Goal: Task Accomplishment & Management: Manage account settings

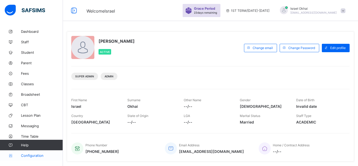
click at [29, 158] on link "Configuration" at bounding box center [31, 155] width 63 height 10
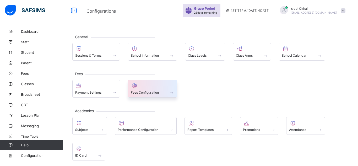
click at [147, 96] on div "Fees Configuration" at bounding box center [153, 89] width 50 height 18
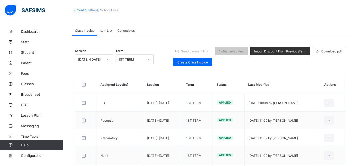
scroll to position [23, 0]
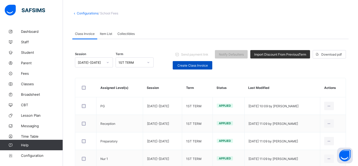
click at [188, 67] on span "Create Class Invoice" at bounding box center [193, 65] width 32 height 4
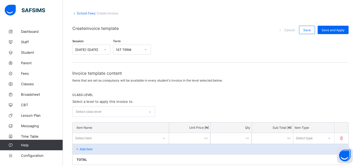
click at [148, 110] on div at bounding box center [150, 112] width 9 height 8
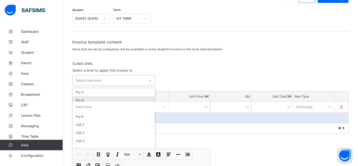
scroll to position [57, 0]
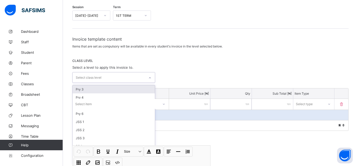
click at [133, 86] on div "Pry 3" at bounding box center [114, 89] width 82 height 8
click at [109, 78] on icon at bounding box center [108, 78] width 1 height 2
click at [179, 65] on div "CLASS LEVEL Select a level to apply this invoice to. option Pry 4, deselected. …" at bounding box center [210, 71] width 276 height 25
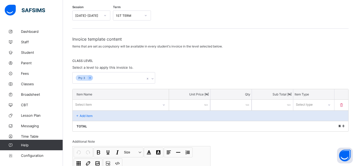
click at [109, 103] on div "Select item" at bounding box center [116, 104] width 86 height 7
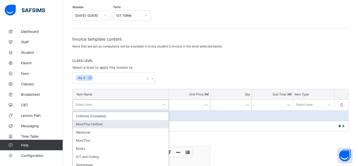
scroll to position [84, 0]
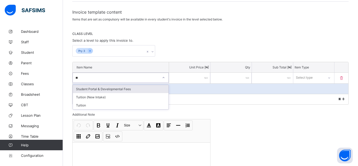
type input "***"
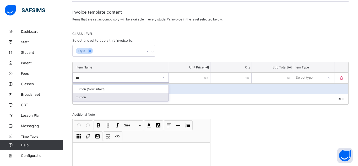
click at [113, 100] on div "Tuition" at bounding box center [121, 97] width 96 height 8
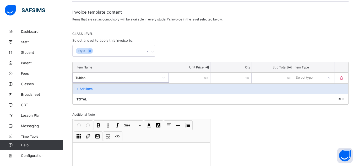
click at [182, 82] on input "number" at bounding box center [189, 78] width 41 height 11
type input "*"
type input "**"
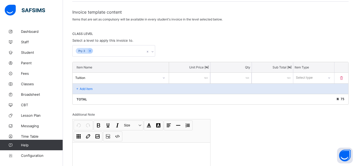
type input "***"
type input "*****"
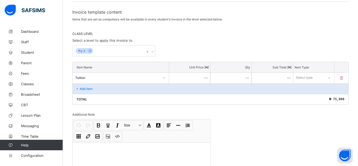
click at [312, 81] on div "Select type" at bounding box center [313, 78] width 41 height 10
click at [310, 90] on div "Compulsory" at bounding box center [314, 89] width 41 height 8
click at [93, 88] on div "Add item" at bounding box center [211, 88] width 276 height 10
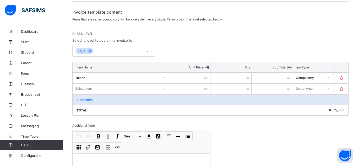
click at [93, 88] on div "Select item" at bounding box center [116, 88] width 86 height 7
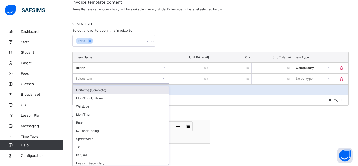
scroll to position [95, 0]
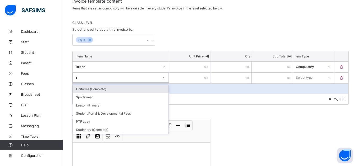
type input "**"
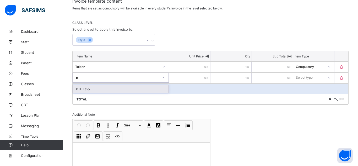
click at [107, 90] on div "PTF Levy" at bounding box center [121, 89] width 96 height 8
click at [196, 77] on input "number" at bounding box center [189, 78] width 41 height 11
type input "*"
type input "**"
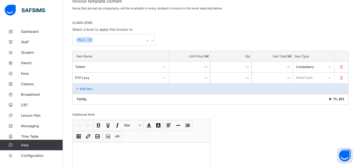
type input "**"
type input "***"
type input "****"
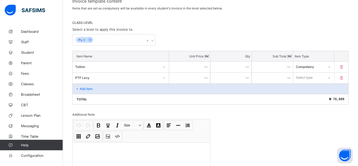
type input "****"
click at [312, 81] on div "Select type" at bounding box center [304, 78] width 17 height 10
click at [310, 87] on div "Compulsory" at bounding box center [314, 89] width 41 height 8
click at [82, 88] on p "Add item" at bounding box center [86, 89] width 13 height 4
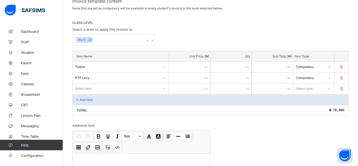
click at [82, 88] on div "Select item" at bounding box center [83, 89] width 17 height 10
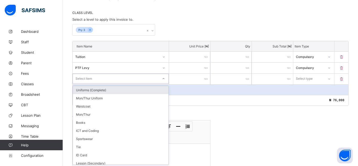
scroll to position [106, 0]
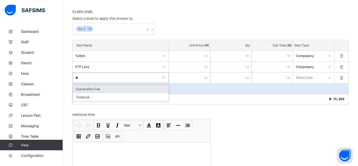
type input "***"
click at [84, 93] on div "Examination Fee" at bounding box center [121, 89] width 96 height 9
click at [107, 88] on div "Examination Fee" at bounding box center [121, 89] width 96 height 8
click at [191, 79] on input "number" at bounding box center [189, 78] width 41 height 11
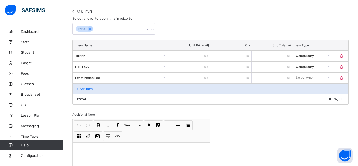
type input "*"
type input "**"
type input "***"
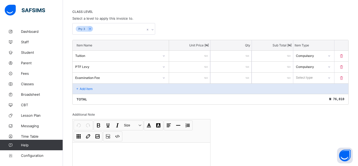
type input "***"
type input "****"
type input "*****"
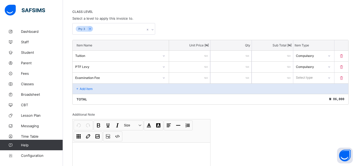
type input "*****"
click at [306, 80] on div "Select type" at bounding box center [304, 78] width 17 height 10
click at [305, 89] on div "Compulsory" at bounding box center [314, 89] width 41 height 8
click at [90, 86] on div "Add item" at bounding box center [211, 88] width 276 height 10
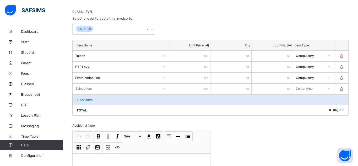
click at [90, 86] on div "Select item" at bounding box center [83, 89] width 17 height 10
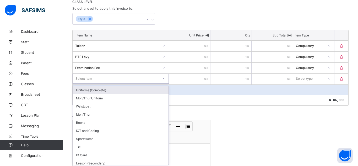
scroll to position [117, 0]
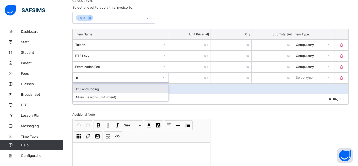
type input "***"
click at [107, 91] on div "ICT and Coding" at bounding box center [121, 89] width 96 height 8
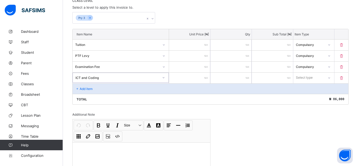
click at [200, 79] on input "number" at bounding box center [189, 78] width 41 height 11
type input "*"
type input "**"
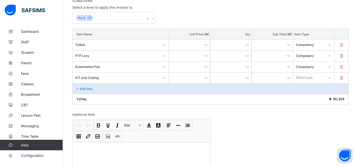
type input "***"
type input "****"
type input "*****"
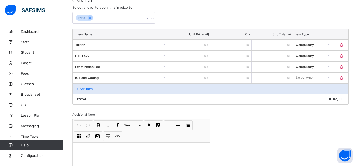
type input "*****"
click at [300, 75] on div "Select type" at bounding box center [304, 78] width 17 height 10
click at [306, 89] on div "Compulsory" at bounding box center [314, 89] width 41 height 8
click at [87, 91] on div "Add item" at bounding box center [211, 88] width 276 height 10
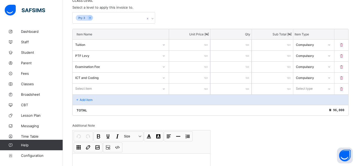
click at [87, 91] on div "Select item" at bounding box center [121, 89] width 96 height 10
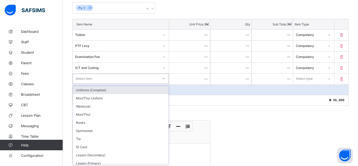
scroll to position [128, 0]
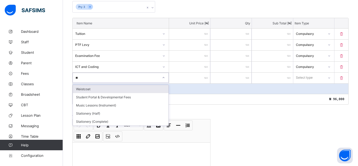
type input "***"
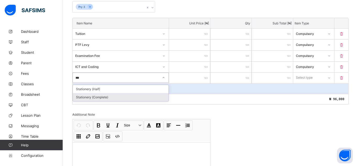
click at [102, 95] on div "Stationery (Complete)" at bounding box center [121, 97] width 96 height 8
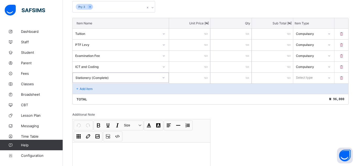
click at [188, 81] on input "number" at bounding box center [189, 78] width 41 height 11
type input "*"
type input "**"
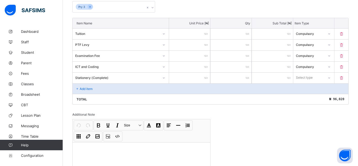
type input "***"
type input "****"
type input "*****"
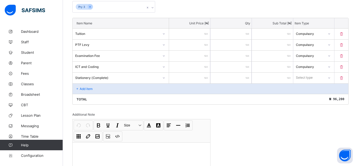
type input "*****"
click at [302, 81] on div "Select type" at bounding box center [304, 78] width 17 height 10
click at [301, 97] on div "Optional" at bounding box center [314, 97] width 41 height 8
click at [123, 89] on div "Add item" at bounding box center [211, 88] width 276 height 10
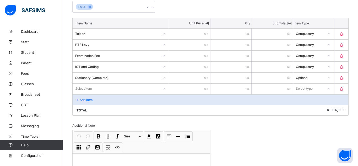
click at [123, 89] on div "Select item" at bounding box center [116, 88] width 86 height 7
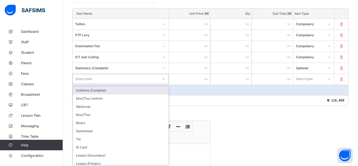
scroll to position [139, 0]
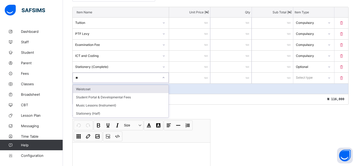
type input "***"
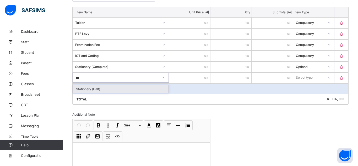
click at [126, 92] on div "Stationery (Half)" at bounding box center [121, 89] width 96 height 8
click at [183, 76] on input "number" at bounding box center [189, 78] width 41 height 11
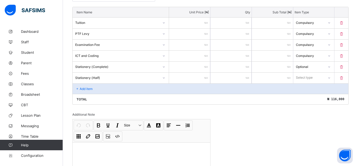
type input "*"
type input "**"
type input "***"
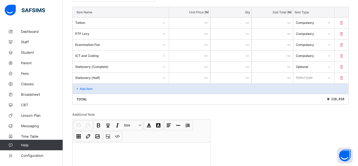
type input "***"
type input "****"
type input "*****"
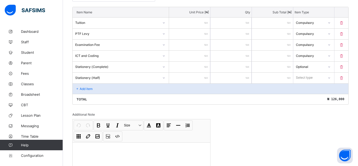
type input "*****"
click at [310, 77] on div "Select type" at bounding box center [304, 78] width 17 height 10
click at [309, 96] on div "Optional" at bounding box center [314, 97] width 41 height 8
click at [78, 89] on icon at bounding box center [77, 89] width 4 height 4
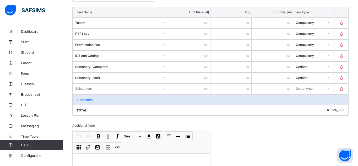
click at [78, 89] on div "Select item" at bounding box center [83, 89] width 17 height 10
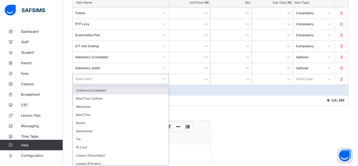
scroll to position [150, 0]
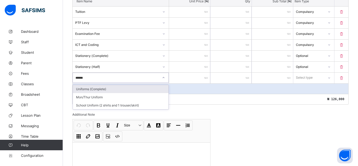
type input "*******"
click at [92, 90] on div "Uniforms (Complete)" at bounding box center [121, 89] width 96 height 8
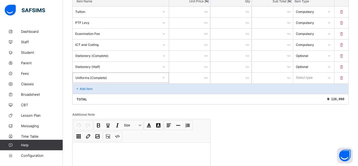
click at [186, 77] on input "number" at bounding box center [189, 78] width 41 height 11
type input "*"
type input "**"
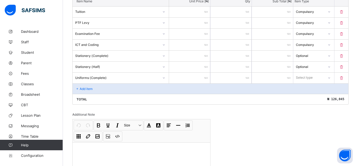
type input "****"
type input "*****"
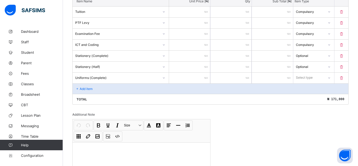
click at [299, 79] on div "Select type" at bounding box center [304, 78] width 17 height 10
click at [302, 95] on div "Optional" at bounding box center [314, 97] width 41 height 8
click at [95, 87] on div "Add item" at bounding box center [211, 88] width 276 height 10
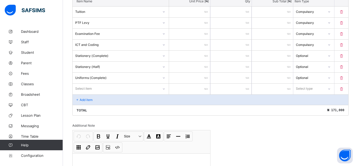
click at [95, 87] on div "Select item" at bounding box center [116, 88] width 86 height 7
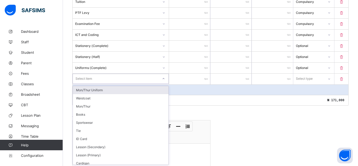
scroll to position [161, 0]
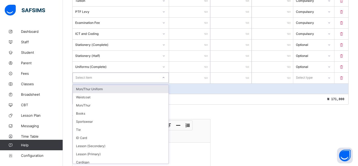
click at [95, 87] on div "Mon/Thur Uniform" at bounding box center [121, 89] width 96 height 8
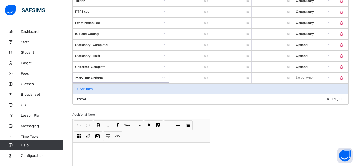
click at [202, 78] on input "number" at bounding box center [189, 78] width 41 height 11
type input "*"
type input "**"
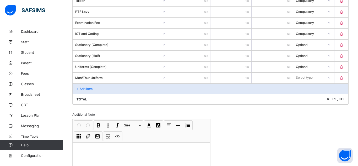
type input "*****"
click at [303, 79] on div "Select type" at bounding box center [304, 78] width 17 height 10
click at [304, 96] on div "Optional" at bounding box center [314, 97] width 41 height 8
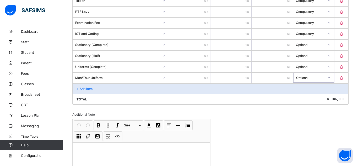
click at [116, 86] on div "Add item" at bounding box center [211, 88] width 276 height 10
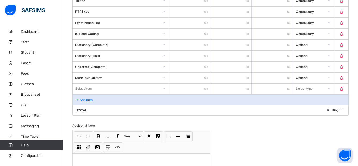
click at [116, 86] on div "Select item" at bounding box center [116, 88] width 86 height 7
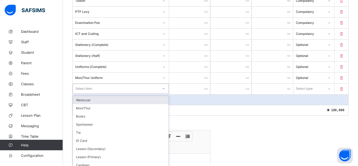
scroll to position [172, 0]
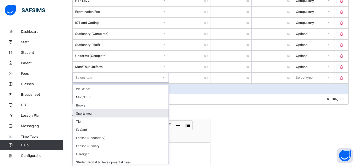
click at [97, 112] on div "Sportswear" at bounding box center [121, 113] width 96 height 8
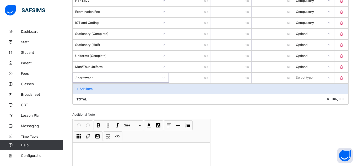
click at [185, 82] on input "number" at bounding box center [189, 78] width 41 height 11
type input "*"
type input "**"
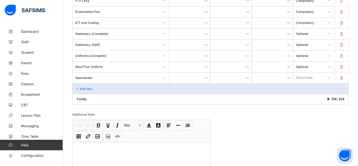
type input "*****"
click at [295, 80] on div "Select type" at bounding box center [308, 77] width 31 height 7
click at [300, 95] on div "Optional" at bounding box center [314, 97] width 41 height 8
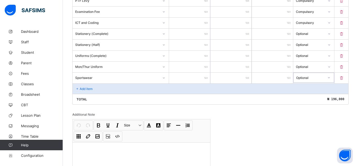
click at [83, 93] on div "Add item" at bounding box center [211, 88] width 276 height 10
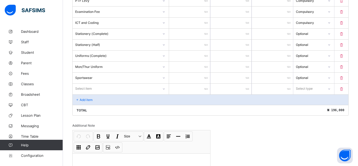
click at [83, 93] on div "Item Name Unit Price [ ₦ ] Qty Sub Total [ ₦ ] Item Type Tuition ***** * ***** …" at bounding box center [210, 45] width 276 height 142
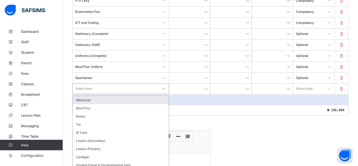
scroll to position [183, 0]
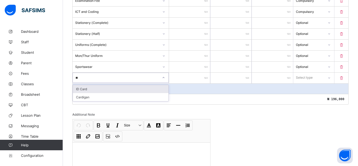
type input "***"
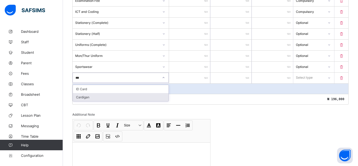
click at [144, 95] on div "Cardigan" at bounding box center [121, 97] width 96 height 8
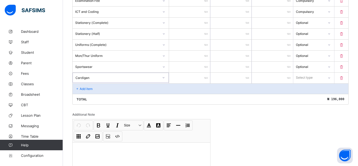
click at [181, 83] on input "number" at bounding box center [189, 78] width 41 height 11
type input "*"
type input "**"
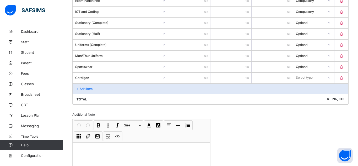
type input "*****"
click at [301, 76] on div "Select type" at bounding box center [304, 78] width 17 height 10
click at [301, 95] on div "Optional" at bounding box center [314, 97] width 41 height 8
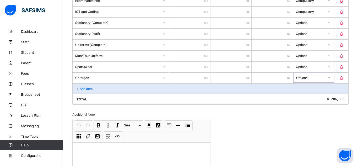
click at [87, 86] on div "Add item" at bounding box center [211, 88] width 276 height 10
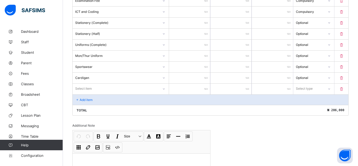
click at [87, 87] on div "Select item" at bounding box center [83, 89] width 17 height 10
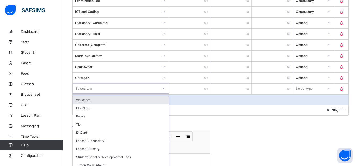
scroll to position [194, 0]
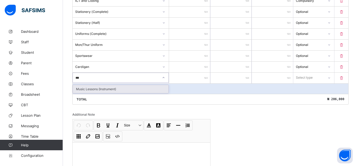
type input "****"
click at [93, 89] on div "Music Lessons (Instrument)" at bounding box center [121, 89] width 96 height 8
click at [183, 80] on input "number" at bounding box center [189, 78] width 41 height 11
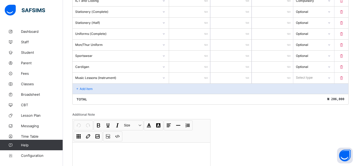
type input "*"
type input "**"
type input "****"
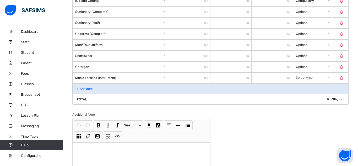
type input "****"
type input "*****"
click at [298, 77] on div "Select type" at bounding box center [304, 78] width 17 height 10
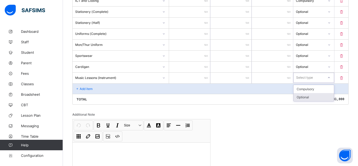
click at [302, 95] on div "Optional" at bounding box center [314, 97] width 41 height 8
click at [107, 89] on div "Add item" at bounding box center [211, 88] width 276 height 10
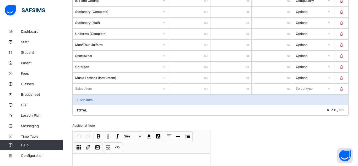
click at [107, 89] on div "Select item" at bounding box center [116, 88] width 86 height 7
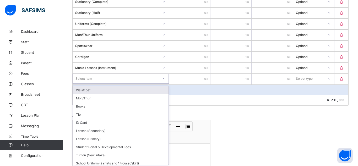
scroll to position [205, 0]
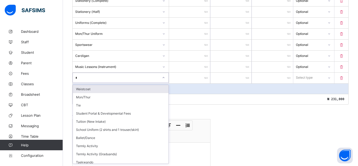
type input "**"
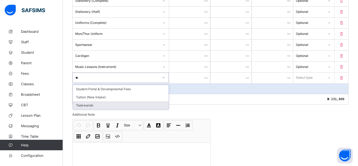
click at [116, 106] on div "Taekwando" at bounding box center [121, 105] width 96 height 8
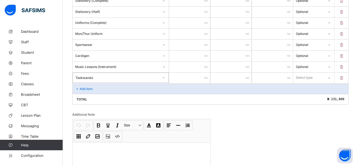
click at [183, 81] on input "number" at bounding box center [189, 78] width 41 height 11
type input "*"
type input "**"
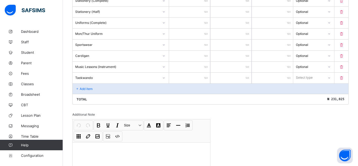
type input "****"
type input "*****"
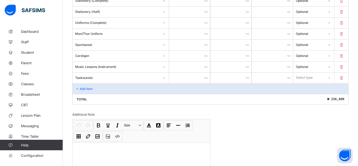
click at [293, 81] on div "Select type" at bounding box center [308, 77] width 31 height 7
click at [301, 95] on div "Optional" at bounding box center [314, 97] width 41 height 8
click at [84, 89] on p "Add item" at bounding box center [86, 89] width 13 height 4
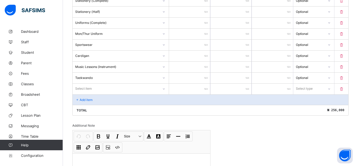
click at [84, 89] on div "Select item" at bounding box center [83, 89] width 17 height 10
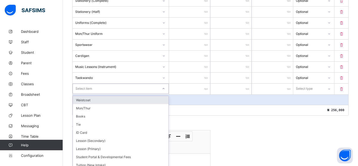
scroll to position [216, 0]
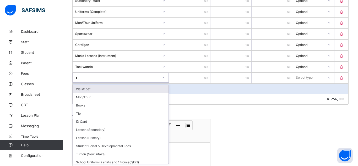
type input "**"
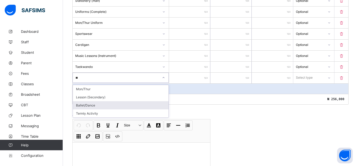
click at [93, 103] on div "Ballet/Dance" at bounding box center [121, 105] width 96 height 8
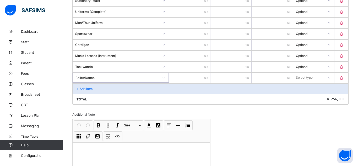
click at [186, 76] on input "number" at bounding box center [189, 78] width 41 height 11
type input "*"
type input "**"
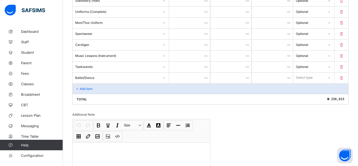
type input "*****"
click at [300, 76] on div "Select type" at bounding box center [304, 78] width 17 height 10
click at [304, 96] on div "Optional" at bounding box center [314, 97] width 41 height 8
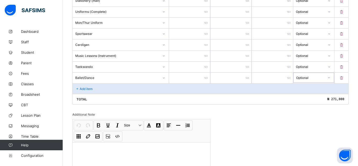
click at [80, 90] on p "Add item" at bounding box center [86, 89] width 13 height 4
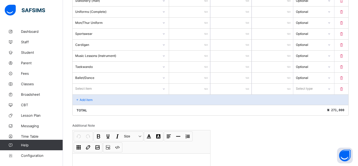
click at [160, 91] on div at bounding box center [163, 89] width 9 height 8
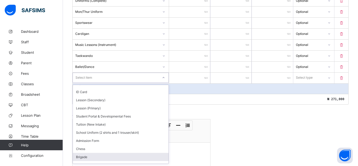
scroll to position [38, 0]
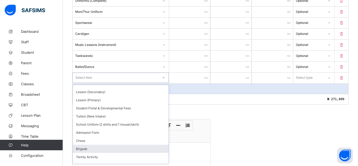
click at [107, 147] on div "Brigade" at bounding box center [121, 149] width 96 height 8
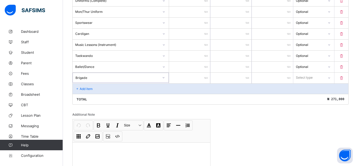
click at [191, 78] on input "number" at bounding box center [189, 78] width 41 height 11
type input "*"
type input "**"
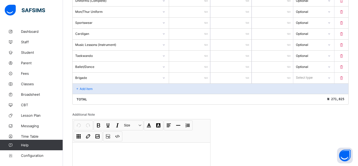
type input "****"
type input "*****"
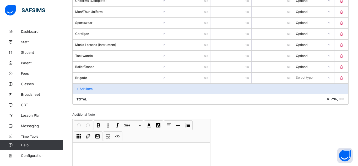
click at [300, 78] on div "Select type" at bounding box center [304, 78] width 17 height 10
click at [304, 94] on div "Optional" at bounding box center [314, 97] width 41 height 8
click at [196, 57] on input "*****" at bounding box center [189, 56] width 41 height 11
type input "****"
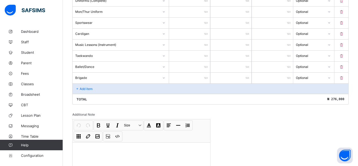
type input "*****"
click at [81, 90] on p "Add item" at bounding box center [86, 89] width 13 height 4
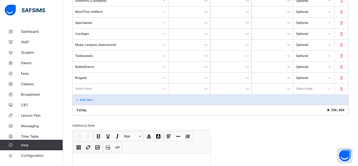
click at [81, 90] on div "Select item" at bounding box center [121, 89] width 96 height 10
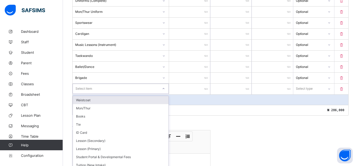
scroll to position [238, 0]
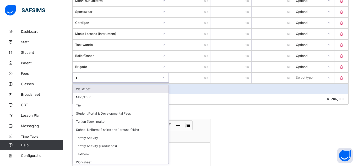
type input "**"
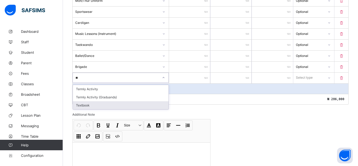
click at [84, 102] on div "Textbook" at bounding box center [121, 105] width 96 height 8
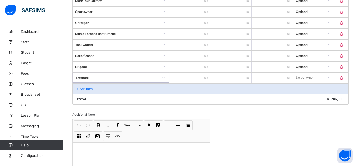
click at [187, 81] on input "number" at bounding box center [189, 78] width 41 height 11
type input "*"
type input "**"
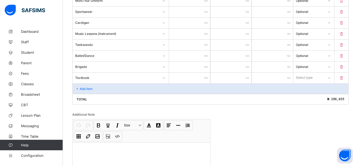
type input "***"
type input "*****"
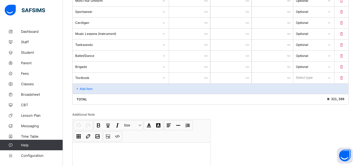
click at [307, 78] on div "Select type" at bounding box center [304, 78] width 17 height 10
click at [307, 97] on div "Optional" at bounding box center [314, 97] width 41 height 8
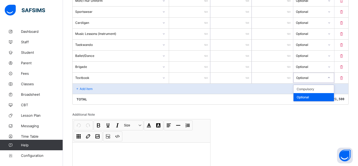
click at [312, 97] on div "Optional" at bounding box center [314, 97] width 41 height 8
click at [308, 100] on div "Optional" at bounding box center [314, 97] width 41 height 8
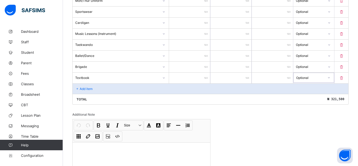
click at [310, 110] on div "Invoice template content Items that are set as compulsory will be available in …" at bounding box center [210, 23] width 276 height 337
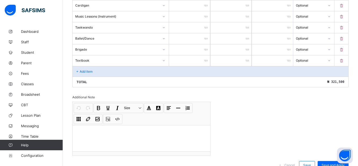
scroll to position [277, 0]
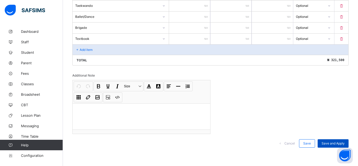
click at [336, 140] on div "Save and Apply" at bounding box center [333, 143] width 31 height 8
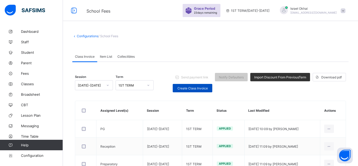
click at [183, 88] on span "Create Class Invoice" at bounding box center [193, 88] width 32 height 4
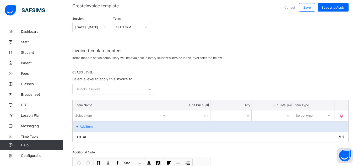
scroll to position [46, 0]
click at [118, 85] on div "Select class level" at bounding box center [109, 88] width 72 height 10
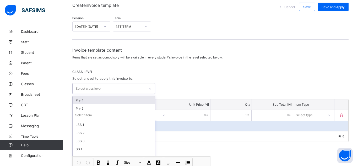
scroll to position [51, 0]
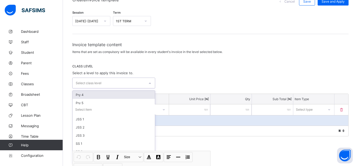
click at [106, 94] on div "Pry 4" at bounding box center [114, 95] width 82 height 8
click at [172, 79] on div "option Pry 4, selected. option Pry 5 focused, 2 of 9. 8 results available. Use …" at bounding box center [210, 84] width 276 height 12
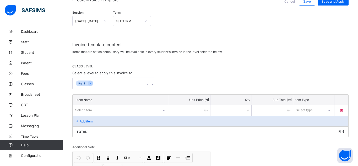
click at [120, 108] on div "Select item" at bounding box center [121, 110] width 96 height 10
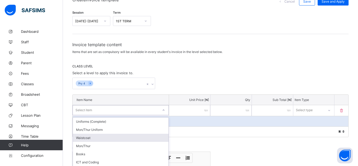
scroll to position [84, 0]
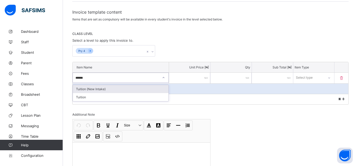
type input "*******"
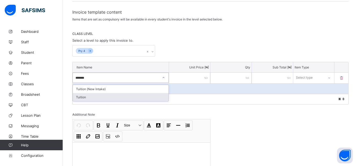
click at [109, 99] on div "Tuition" at bounding box center [121, 97] width 96 height 8
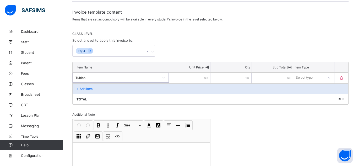
click at [181, 78] on input "number" at bounding box center [189, 78] width 41 height 11
type input "*"
type input "**"
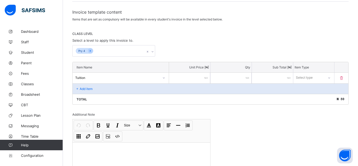
type input "***"
type input "****"
type input "*****"
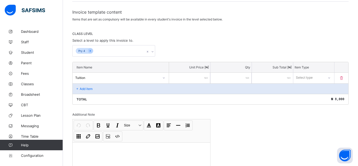
type input "*****"
click at [302, 78] on div "Select type" at bounding box center [304, 78] width 17 height 10
click at [300, 97] on div "Optional" at bounding box center [314, 97] width 41 height 8
click at [141, 88] on div "Add item" at bounding box center [211, 88] width 276 height 10
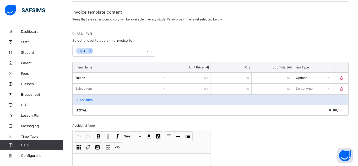
click at [141, 88] on div "Select item" at bounding box center [116, 88] width 86 height 7
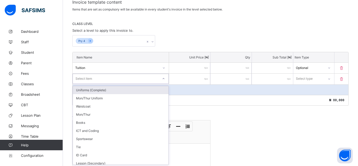
scroll to position [95, 0]
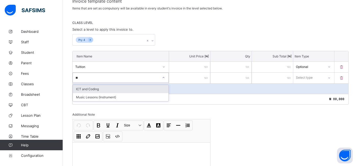
type input "***"
click at [136, 89] on div "ICT and Coding" at bounding box center [121, 89] width 96 height 8
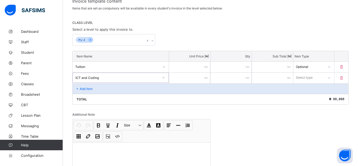
click at [158, 76] on div "ICT and Coding" at bounding box center [118, 78] width 84 height 4
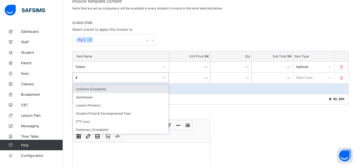
type input "**"
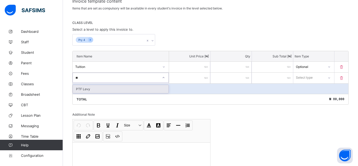
click at [152, 85] on div "PTF Levy" at bounding box center [121, 89] width 96 height 8
click at [187, 77] on input "number" at bounding box center [189, 78] width 41 height 11
type input "*"
type input "**"
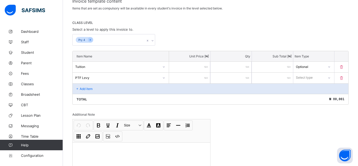
type input "**"
type input "****"
click at [307, 81] on div "Select type" at bounding box center [313, 78] width 41 height 10
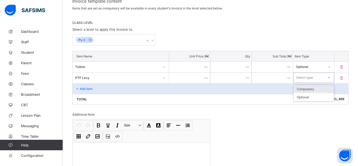
click at [308, 92] on div "Compulsory" at bounding box center [314, 89] width 41 height 8
click at [143, 92] on div "Add item" at bounding box center [211, 88] width 276 height 10
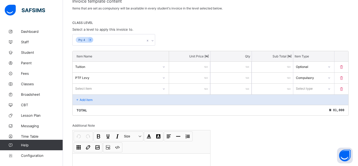
click at [135, 87] on div "Select item" at bounding box center [116, 88] width 86 height 7
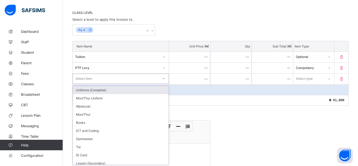
scroll to position [106, 0]
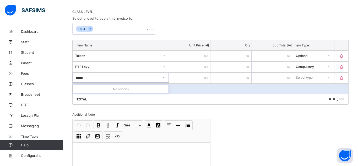
type input "*****"
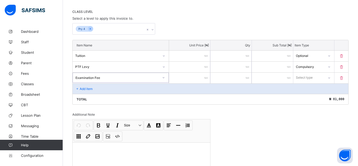
click at [194, 75] on input "number" at bounding box center [189, 78] width 41 height 11
type input "*"
type input "**"
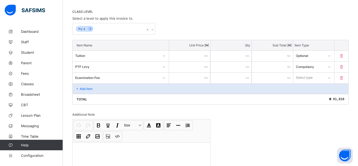
type input "***"
type input "*****"
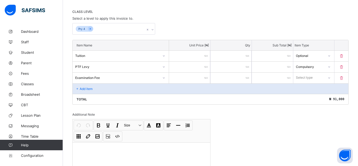
click at [306, 77] on div "Select type" at bounding box center [304, 78] width 17 height 10
click at [308, 92] on div "Compulsory" at bounding box center [314, 89] width 41 height 8
click at [133, 89] on div "Add item" at bounding box center [211, 88] width 276 height 10
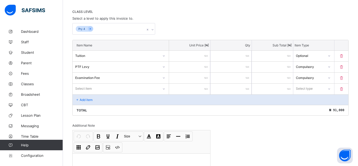
click at [133, 89] on div "Select item" at bounding box center [116, 88] width 86 height 7
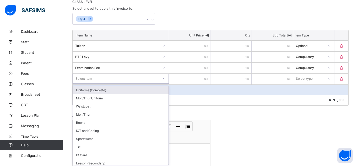
scroll to position [117, 0]
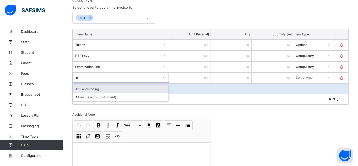
type input "***"
click at [165, 88] on div "ICT and Coding" at bounding box center [121, 89] width 96 height 8
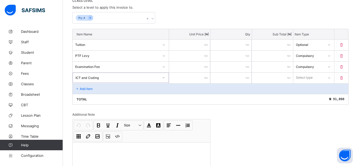
click at [195, 80] on input "number" at bounding box center [189, 78] width 41 height 11
click at [303, 76] on div "Select type" at bounding box center [304, 78] width 17 height 10
click at [307, 89] on div "Compulsory" at bounding box center [314, 89] width 41 height 8
click at [90, 91] on div "Add item" at bounding box center [211, 88] width 276 height 10
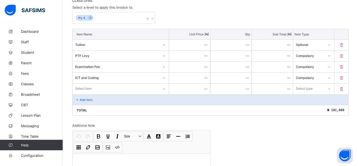
click at [90, 91] on div "Select item" at bounding box center [121, 89] width 96 height 10
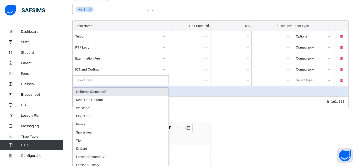
scroll to position [128, 0]
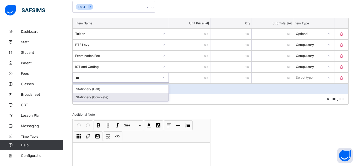
click at [112, 96] on div "Stationery (Complete)" at bounding box center [121, 97] width 96 height 8
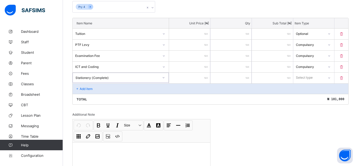
click at [191, 78] on input "number" at bounding box center [189, 78] width 41 height 11
click at [304, 73] on div "Select type" at bounding box center [313, 78] width 41 height 10
click at [306, 77] on div "Select type" at bounding box center [304, 78] width 17 height 10
click at [310, 97] on div "Optional" at bounding box center [314, 97] width 41 height 8
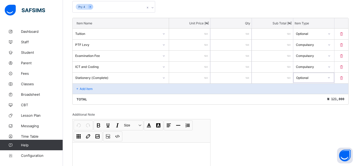
click at [127, 85] on div "Add item" at bounding box center [211, 88] width 276 height 10
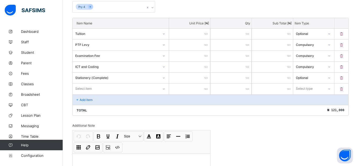
click at [127, 85] on div "Select item" at bounding box center [116, 88] width 86 height 7
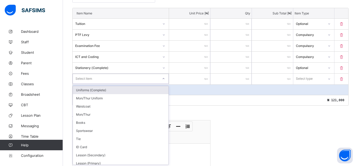
scroll to position [139, 0]
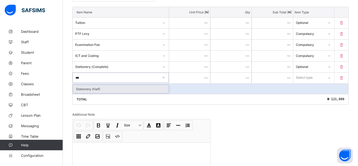
click at [154, 91] on div "Stationery (Half)" at bounding box center [121, 89] width 96 height 8
click at [190, 80] on input "number" at bounding box center [189, 78] width 41 height 11
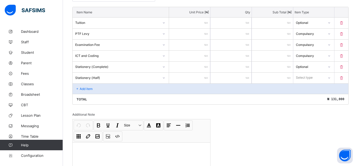
click at [300, 78] on div "Select type" at bounding box center [304, 78] width 17 height 10
click at [301, 98] on div "Optional" at bounding box center [314, 97] width 41 height 8
click at [137, 93] on div "Add item" at bounding box center [211, 88] width 276 height 10
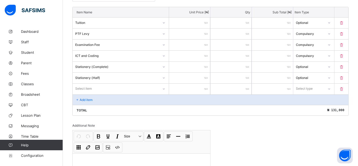
click at [137, 93] on div "Item Name Unit Price [ ₦ ] Qty Sub Total [ ₦ ] Item Type Tuition ***** * ***** …" at bounding box center [210, 61] width 276 height 109
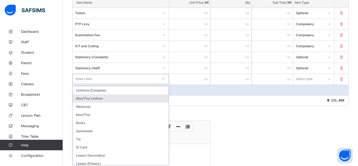
scroll to position [150, 0]
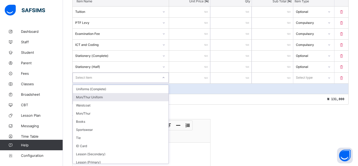
click at [149, 77] on div "Select item" at bounding box center [116, 77] width 86 height 7
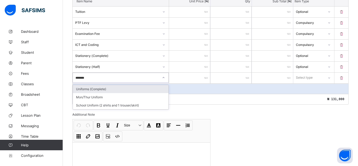
click at [163, 88] on div "Uniforms (Complete)" at bounding box center [121, 89] width 96 height 8
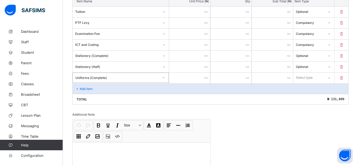
click at [186, 78] on input "number" at bounding box center [189, 78] width 41 height 11
click at [308, 76] on div "Select type" at bounding box center [304, 78] width 17 height 10
click at [305, 96] on div "Optional" at bounding box center [314, 97] width 41 height 8
click at [149, 88] on div "Add item" at bounding box center [211, 88] width 276 height 10
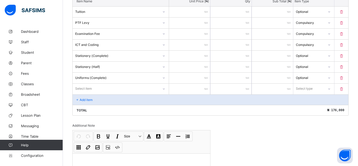
click at [149, 88] on div "Select item" at bounding box center [116, 88] width 86 height 7
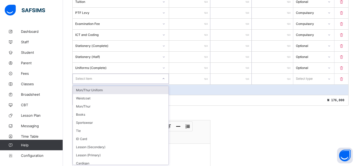
scroll to position [161, 0]
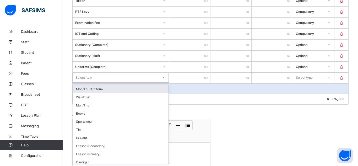
click at [149, 88] on div "Mon/Thur Uniform" at bounding box center [121, 89] width 96 height 8
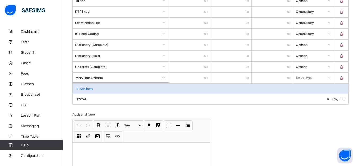
click at [197, 82] on input "number" at bounding box center [189, 78] width 41 height 11
click at [303, 74] on div "Select type" at bounding box center [304, 78] width 17 height 10
click at [306, 96] on div "Optional" at bounding box center [314, 97] width 41 height 8
click at [92, 87] on p "Add item" at bounding box center [86, 89] width 13 height 4
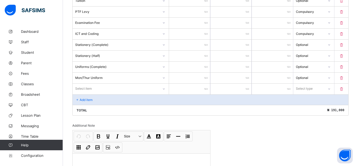
click at [92, 87] on div "Select item" at bounding box center [83, 89] width 17 height 10
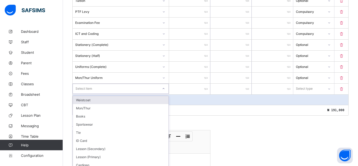
scroll to position [172, 0]
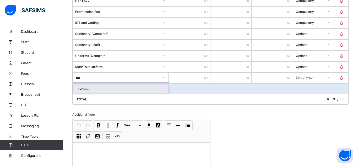
click at [108, 89] on div "Textbook" at bounding box center [121, 89] width 96 height 8
click at [195, 76] on input "number" at bounding box center [189, 78] width 41 height 11
click at [311, 76] on div "Select type" at bounding box center [304, 78] width 17 height 10
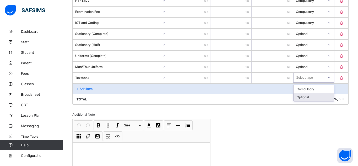
click at [308, 96] on div "Optional" at bounding box center [314, 97] width 41 height 8
click at [138, 89] on div "Add item" at bounding box center [211, 88] width 276 height 10
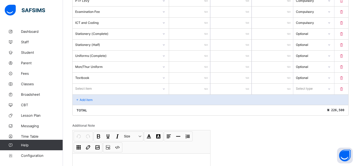
click at [138, 89] on div "Select item" at bounding box center [116, 88] width 86 height 7
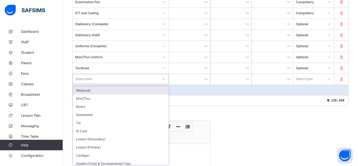
scroll to position [183, 0]
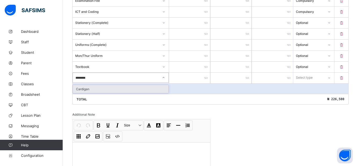
click at [139, 92] on div "Cardigan" at bounding box center [121, 89] width 96 height 8
click at [195, 77] on input "number" at bounding box center [189, 78] width 41 height 11
click at [303, 75] on div "Select type" at bounding box center [304, 78] width 17 height 10
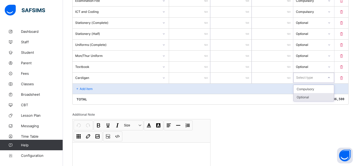
click at [311, 97] on div "Optional" at bounding box center [314, 97] width 41 height 8
click at [105, 86] on div "Add item" at bounding box center [211, 88] width 276 height 10
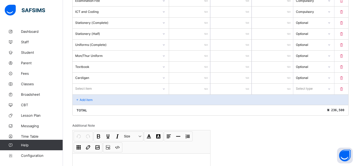
click at [105, 86] on div "Select item" at bounding box center [116, 88] width 86 height 7
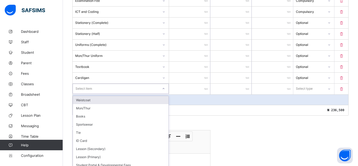
scroll to position [194, 0]
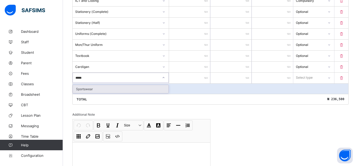
click at [104, 90] on div "Sportswear" at bounding box center [121, 89] width 96 height 8
click at [196, 75] on input "number" at bounding box center [189, 78] width 41 height 11
click at [314, 79] on div "Select type" at bounding box center [308, 77] width 31 height 7
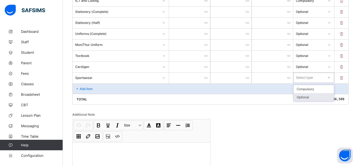
click at [308, 96] on div "Optional" at bounding box center [314, 97] width 41 height 8
click at [100, 88] on div "Add item" at bounding box center [211, 88] width 276 height 10
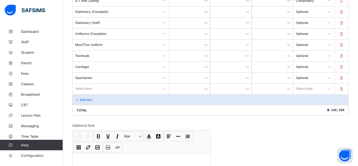
click at [95, 89] on div "Select item" at bounding box center [116, 88] width 86 height 7
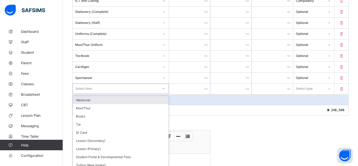
scroll to position [205, 0]
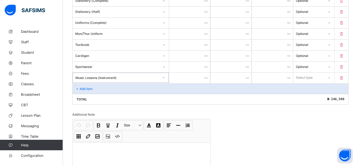
click at [187, 76] on input "number" at bounding box center [189, 78] width 41 height 11
click at [303, 77] on div "Select type" at bounding box center [304, 78] width 17 height 10
click at [301, 96] on div "Optional" at bounding box center [314, 97] width 41 height 8
click at [121, 92] on div "Add item" at bounding box center [211, 88] width 276 height 10
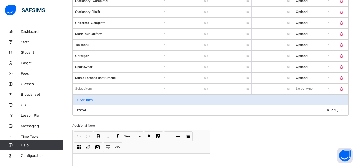
click at [122, 92] on div "Select item" at bounding box center [121, 89] width 96 height 10
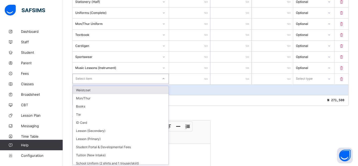
scroll to position [216, 0]
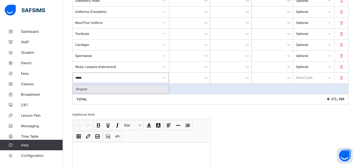
click at [154, 87] on div "Brigade" at bounding box center [121, 89] width 96 height 8
click at [184, 80] on input "number" at bounding box center [189, 78] width 41 height 11
click at [317, 75] on div "Select type" at bounding box center [308, 77] width 31 height 7
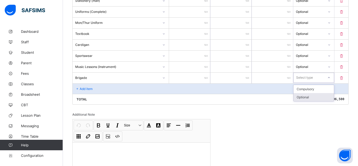
click at [307, 95] on div "Optional" at bounding box center [314, 97] width 41 height 8
click at [152, 90] on div "Add item" at bounding box center [211, 88] width 276 height 10
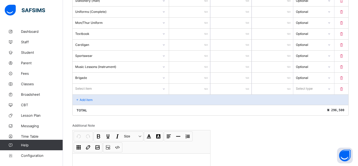
click at [152, 90] on div "Select item" at bounding box center [121, 89] width 96 height 10
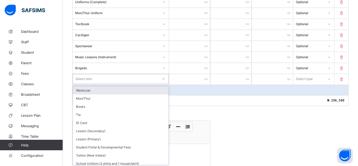
scroll to position [227, 0]
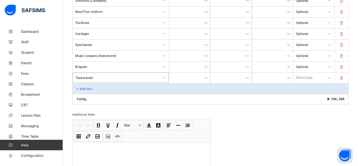
click at [198, 83] on input "number" at bounding box center [189, 78] width 41 height 11
click at [315, 80] on div "Select type" at bounding box center [308, 77] width 31 height 7
click at [314, 101] on div "Optional" at bounding box center [314, 97] width 41 height 8
click at [183, 92] on div "Add item" at bounding box center [211, 88] width 276 height 10
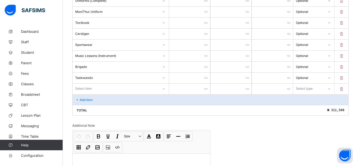
click at [148, 90] on div "Select item" at bounding box center [116, 88] width 86 height 7
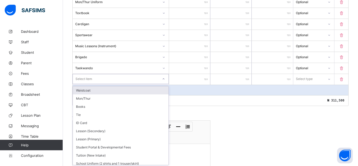
scroll to position [238, 0]
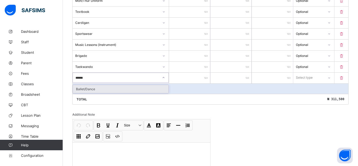
click at [160, 89] on div "Ballet/Dance" at bounding box center [121, 89] width 96 height 8
click at [194, 79] on input "number" at bounding box center [189, 78] width 41 height 11
click at [319, 79] on div "Select type" at bounding box center [308, 77] width 31 height 7
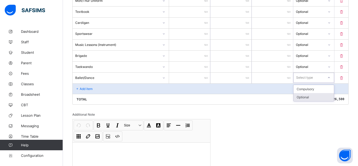
click at [316, 99] on div "Optional" at bounding box center [314, 97] width 41 height 8
click at [316, 98] on div "Optional" at bounding box center [314, 97] width 41 height 8
click at [313, 132] on div "Invoice template content Items that are set as compulsory will be available in …" at bounding box center [210, 23] width 276 height 337
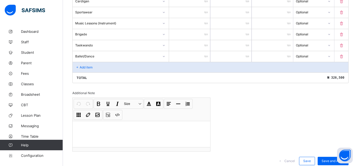
scroll to position [277, 0]
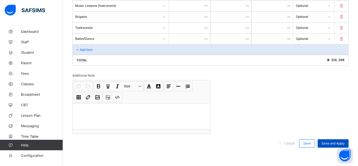
click at [332, 142] on span "Save and Apply" at bounding box center [333, 143] width 23 height 4
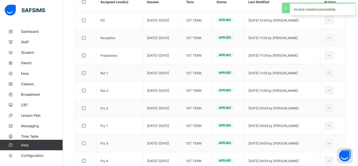
scroll to position [128, 0]
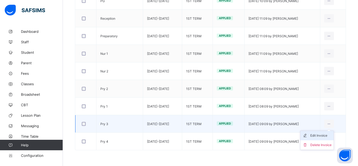
click at [319, 134] on div "Edit Invoice" at bounding box center [320, 135] width 21 height 5
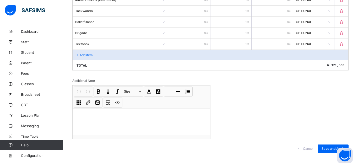
scroll to position [277, 0]
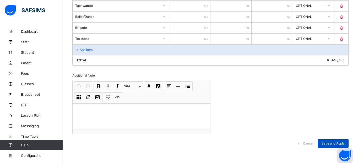
click at [326, 142] on span "Save and Apply" at bounding box center [333, 143] width 23 height 4
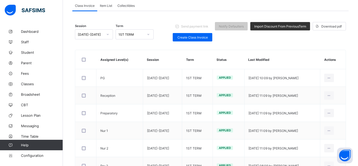
scroll to position [50, 0]
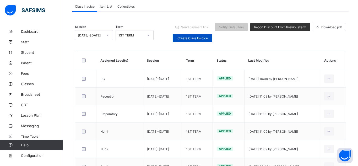
click at [193, 36] on span "Create Class Invoice" at bounding box center [193, 38] width 32 height 4
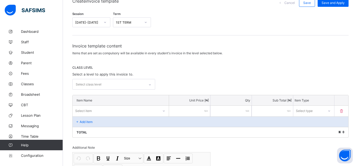
click at [97, 84] on div "Select class level" at bounding box center [89, 84] width 26 height 10
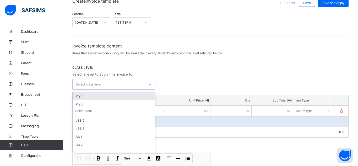
click at [87, 97] on div "Pry 5" at bounding box center [114, 96] width 82 height 8
click at [172, 85] on div "option Pry 5, selected. option Pry 6 focused, 2 of 8. 7 results available. Use …" at bounding box center [210, 85] width 276 height 12
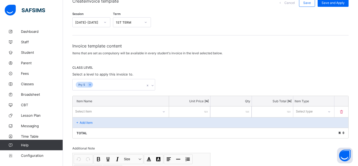
click at [129, 110] on div "Select item" at bounding box center [121, 111] width 96 height 10
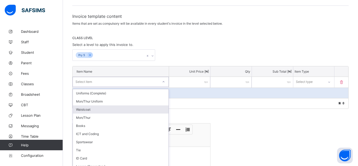
scroll to position [84, 0]
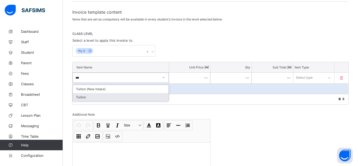
click at [103, 97] on div "Tuition" at bounding box center [121, 97] width 96 height 8
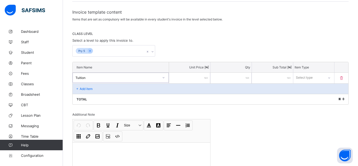
click at [186, 81] on input "number" at bounding box center [189, 78] width 41 height 11
click at [298, 76] on div "Select type" at bounding box center [304, 78] width 17 height 10
click at [306, 98] on div "Optional" at bounding box center [314, 97] width 41 height 8
click at [322, 77] on div "Optional" at bounding box center [310, 78] width 29 height 4
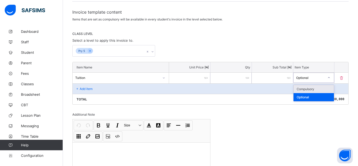
click at [317, 87] on div "Compulsory" at bounding box center [314, 89] width 41 height 8
click at [132, 87] on div "Add item" at bounding box center [211, 88] width 276 height 10
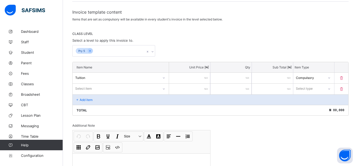
click at [132, 87] on div "Select item" at bounding box center [116, 88] width 86 height 7
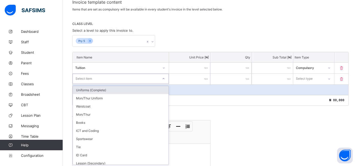
scroll to position [95, 0]
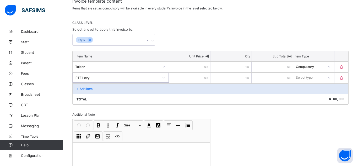
click at [195, 81] on input "number" at bounding box center [189, 78] width 41 height 11
click at [300, 75] on div "Select type" at bounding box center [304, 78] width 17 height 10
click at [307, 90] on div "Compulsory" at bounding box center [314, 89] width 41 height 8
click at [147, 89] on div "Add item" at bounding box center [211, 88] width 276 height 10
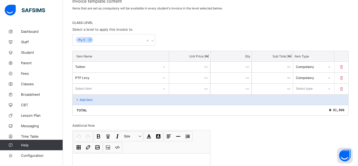
click at [139, 89] on div "Select item" at bounding box center [116, 88] width 86 height 7
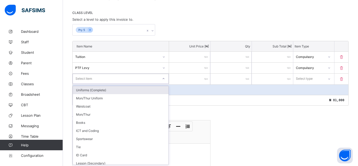
scroll to position [106, 0]
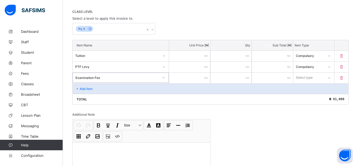
click at [193, 77] on input "number" at bounding box center [189, 78] width 41 height 11
click at [304, 79] on div "Select type" at bounding box center [304, 78] width 17 height 10
click at [306, 91] on div "Compulsory" at bounding box center [314, 89] width 41 height 8
click at [151, 86] on div "Add item" at bounding box center [211, 88] width 276 height 10
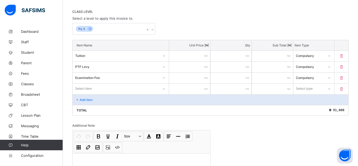
click at [130, 93] on div "Item Name Unit Price [ ₦ ] Qty Sub Total [ ₦ ] Item Type Tuition ***** * ***** …" at bounding box center [210, 78] width 276 height 76
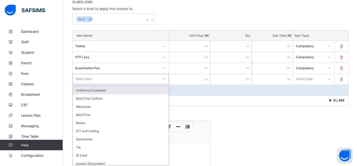
scroll to position [117, 0]
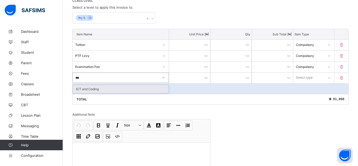
click at [155, 88] on div "ICT and Coding" at bounding box center [121, 89] width 96 height 8
click at [194, 81] on input "number" at bounding box center [189, 78] width 41 height 11
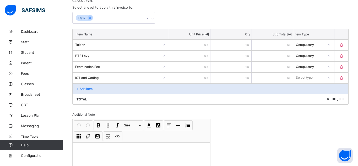
click at [300, 78] on div "Select type" at bounding box center [304, 78] width 17 height 10
click at [302, 87] on div "Compulsory" at bounding box center [314, 89] width 41 height 8
click at [128, 85] on div "Add item" at bounding box center [211, 88] width 276 height 10
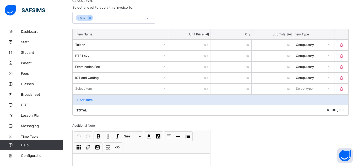
click at [128, 85] on div "Select item" at bounding box center [116, 88] width 86 height 7
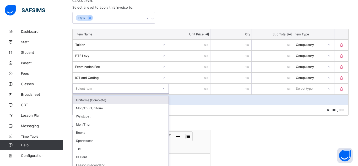
scroll to position [128, 0]
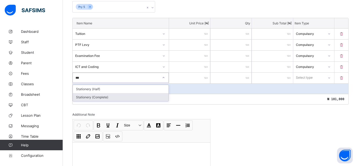
click at [136, 95] on div "Stationery (Complete)" at bounding box center [121, 97] width 96 height 8
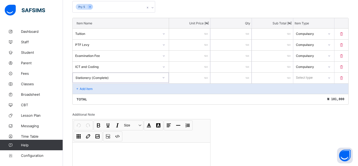
click at [191, 79] on input "number" at bounding box center [189, 78] width 41 height 11
click at [299, 75] on div "Select type" at bounding box center [304, 78] width 17 height 10
click at [311, 95] on div "Optional" at bounding box center [314, 97] width 41 height 8
click at [156, 91] on div "Add item" at bounding box center [211, 88] width 276 height 10
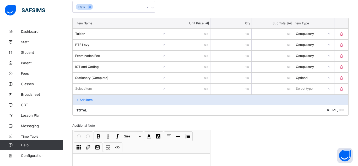
click at [144, 90] on div "Select item" at bounding box center [121, 89] width 96 height 10
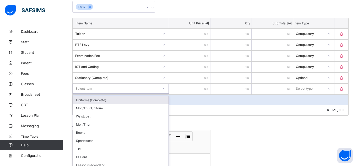
scroll to position [139, 0]
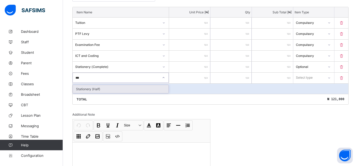
click at [125, 90] on div "Stationery (Half)" at bounding box center [121, 89] width 96 height 8
click at [197, 78] on input "number" at bounding box center [189, 78] width 41 height 11
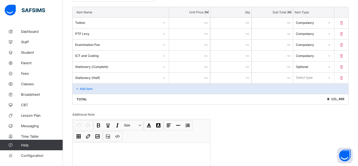
click at [299, 78] on div "Select type" at bounding box center [304, 78] width 17 height 10
click at [301, 96] on div "Optional" at bounding box center [314, 97] width 41 height 8
click at [95, 89] on div "Add item" at bounding box center [211, 88] width 276 height 10
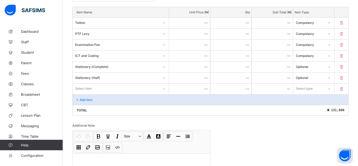
click at [95, 89] on div "Select item" at bounding box center [116, 88] width 86 height 7
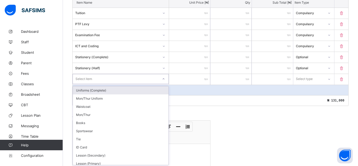
scroll to position [150, 0]
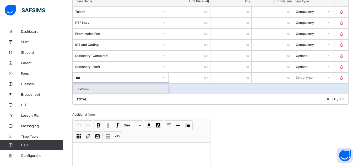
click at [101, 94] on div "Total ₦ 131,000" at bounding box center [211, 99] width 276 height 10
click at [128, 82] on div "Select item" at bounding box center [121, 78] width 96 height 10
click at [109, 87] on div "Textbook" at bounding box center [121, 89] width 96 height 8
click at [185, 78] on input "number" at bounding box center [189, 78] width 41 height 11
click at [317, 76] on div "Select type" at bounding box center [308, 77] width 31 height 7
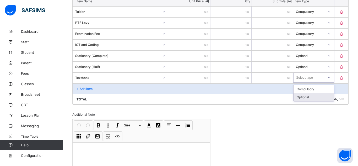
click at [312, 97] on div "Optional" at bounding box center [314, 97] width 41 height 8
click at [149, 84] on div "Add item" at bounding box center [211, 88] width 276 height 10
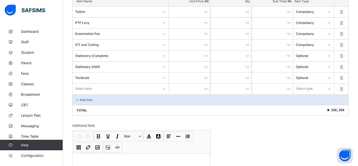
click at [132, 90] on div "Select item" at bounding box center [116, 88] width 86 height 7
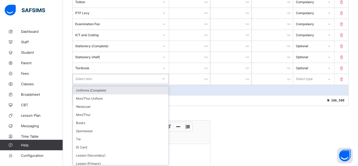
scroll to position [161, 0]
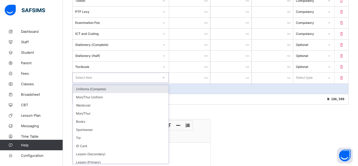
click at [106, 89] on div "Uniforms (Complete)" at bounding box center [121, 89] width 96 height 8
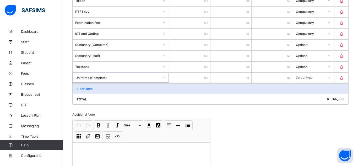
click at [179, 81] on input "number" at bounding box center [189, 78] width 41 height 11
click at [312, 75] on div "Select type" at bounding box center [304, 78] width 17 height 10
click at [312, 96] on div "Optional" at bounding box center [314, 97] width 41 height 8
click at [120, 87] on div "Add item" at bounding box center [211, 88] width 276 height 10
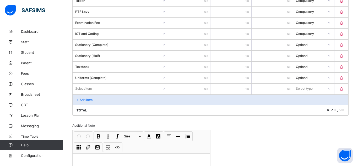
click at [120, 87] on div "Select item" at bounding box center [116, 88] width 86 height 7
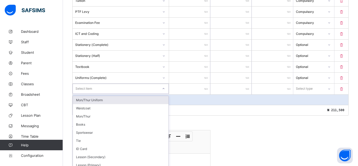
scroll to position [172, 0]
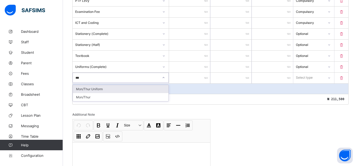
click at [94, 92] on div "Mon/Thur Uniform" at bounding box center [121, 89] width 96 height 8
click at [187, 78] on input "number" at bounding box center [189, 78] width 41 height 11
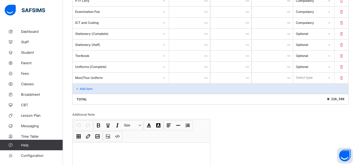
click at [302, 81] on div "Select type" at bounding box center [304, 78] width 17 height 10
click at [304, 100] on div "Optional" at bounding box center [314, 97] width 41 height 8
click at [131, 87] on div "Add item" at bounding box center [211, 88] width 276 height 10
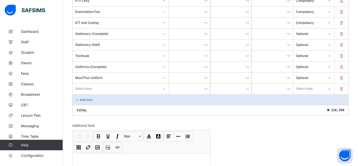
click at [131, 87] on div "Select item" at bounding box center [116, 88] width 86 height 7
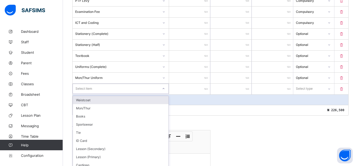
scroll to position [183, 0]
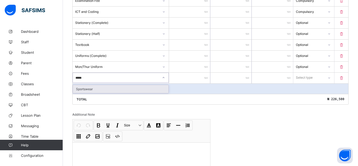
click at [117, 89] on div "Sportswear" at bounding box center [121, 89] width 96 height 8
click at [197, 80] on input "number" at bounding box center [189, 78] width 41 height 11
click at [300, 80] on div "Select type" at bounding box center [304, 78] width 17 height 10
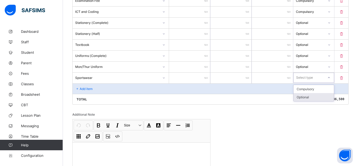
click at [301, 97] on div "Optional" at bounding box center [314, 97] width 41 height 8
click at [142, 87] on div "Add item" at bounding box center [211, 88] width 276 height 10
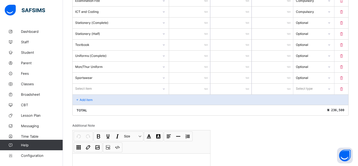
click at [142, 87] on div "Select item" at bounding box center [116, 88] width 86 height 7
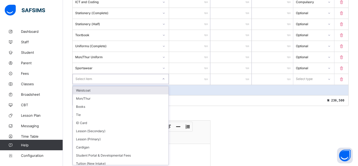
scroll to position [194, 0]
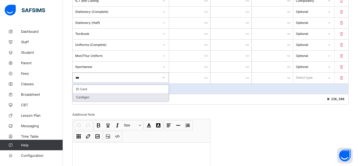
click at [153, 96] on div "Cardigan" at bounding box center [121, 97] width 96 height 8
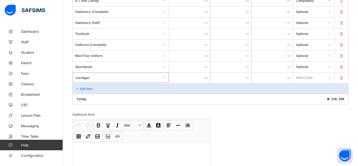
click at [187, 78] on input "number" at bounding box center [189, 78] width 41 height 11
click at [296, 82] on div "Select type" at bounding box center [313, 78] width 41 height 10
click at [306, 99] on div "Optional" at bounding box center [314, 97] width 41 height 8
click at [159, 87] on div "Add item" at bounding box center [211, 88] width 276 height 10
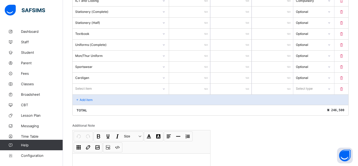
click at [159, 87] on div at bounding box center [163, 89] width 9 height 8
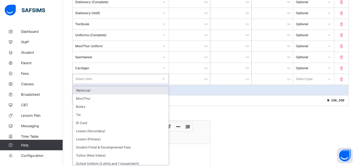
scroll to position [205, 0]
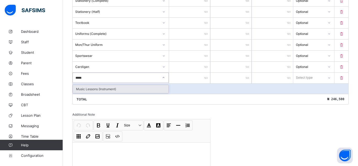
click at [157, 91] on div "Music Lessons (Instrument)" at bounding box center [121, 89] width 96 height 8
click at [182, 78] on input "number" at bounding box center [189, 78] width 41 height 11
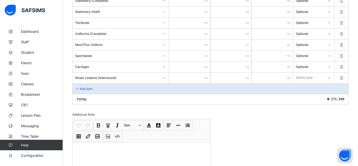
click at [316, 79] on div "Select type" at bounding box center [308, 77] width 31 height 7
click at [306, 95] on div "Optional" at bounding box center [314, 97] width 41 height 8
click at [216, 92] on div "Add item" at bounding box center [211, 88] width 276 height 10
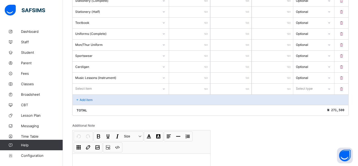
click at [145, 88] on div "Select item" at bounding box center [116, 88] width 86 height 7
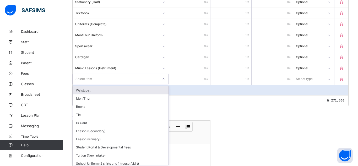
scroll to position [216, 0]
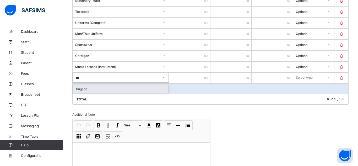
click at [143, 88] on div "Brigade" at bounding box center [121, 89] width 96 height 8
click at [179, 78] on input "number" at bounding box center [189, 78] width 41 height 11
click at [307, 80] on div "Select type" at bounding box center [304, 78] width 17 height 10
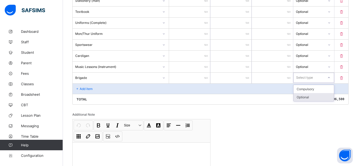
click at [306, 95] on div "Optional" at bounding box center [314, 97] width 41 height 8
click at [197, 89] on div "Add item" at bounding box center [211, 88] width 276 height 10
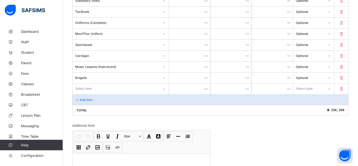
click at [132, 85] on div "Select item" at bounding box center [116, 88] width 86 height 7
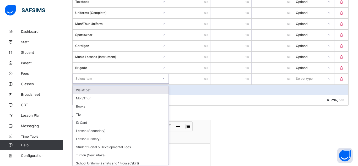
scroll to position [227, 0]
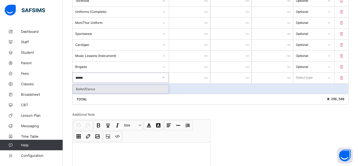
click at [140, 88] on div "Ballet/Dance" at bounding box center [121, 89] width 96 height 8
click at [179, 74] on input "number" at bounding box center [189, 78] width 41 height 11
click at [303, 78] on div "Select type" at bounding box center [304, 78] width 17 height 10
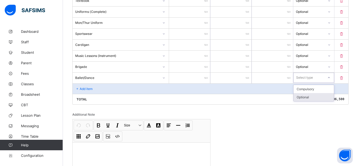
click at [301, 95] on div "Optional" at bounding box center [314, 97] width 41 height 8
click at [274, 94] on div "Total ₦ 306,500" at bounding box center [211, 99] width 276 height 10
click at [235, 90] on div "Add item" at bounding box center [211, 88] width 276 height 10
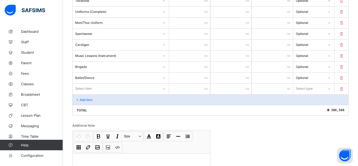
click at [125, 87] on div "Select item" at bounding box center [116, 88] width 86 height 7
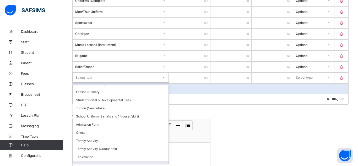
scroll to position [51, 0]
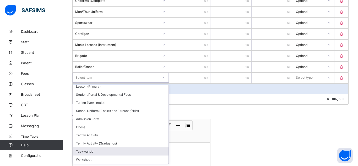
click at [88, 151] on div "Taekwando" at bounding box center [121, 151] width 96 height 8
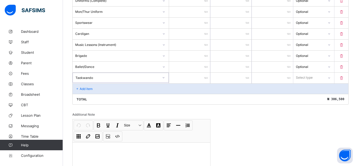
click at [197, 67] on input "*****" at bounding box center [189, 67] width 41 height 11
click at [197, 79] on input "number" at bounding box center [189, 78] width 41 height 11
click at [311, 74] on div "Select type" at bounding box center [304, 78] width 17 height 10
click at [312, 95] on div "Optional" at bounding box center [314, 97] width 41 height 8
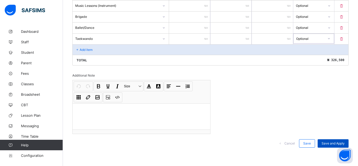
click at [336, 142] on span "Save and Apply" at bounding box center [333, 143] width 23 height 4
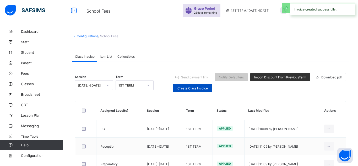
click at [180, 86] on span "Create Class Invoice" at bounding box center [193, 88] width 32 height 4
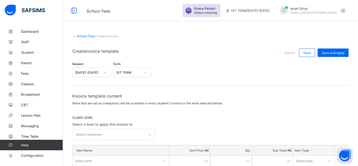
click at [103, 137] on div "Select class level" at bounding box center [113, 134] width 83 height 11
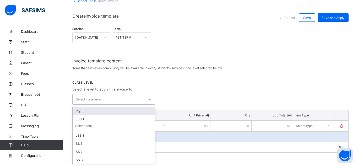
click at [94, 110] on div "Pry 6" at bounding box center [114, 111] width 82 height 8
click at [209, 88] on div "CLASS LEVEL Select a level to apply this invoice to. option Pry 6, selected. op…" at bounding box center [210, 93] width 276 height 25
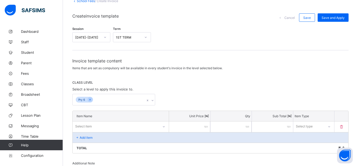
click at [142, 125] on div "Select item" at bounding box center [121, 126] width 96 height 10
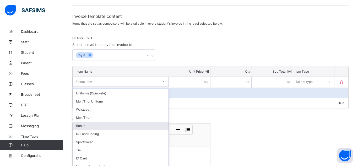
scroll to position [84, 0]
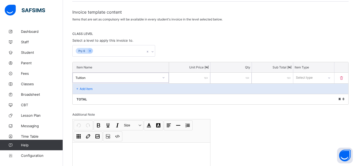
click at [185, 79] on input "number" at bounding box center [189, 78] width 41 height 11
click at [308, 80] on div "Select type" at bounding box center [304, 78] width 17 height 10
click at [307, 89] on div "Compulsory" at bounding box center [314, 89] width 41 height 8
click at [146, 93] on div "Add item" at bounding box center [211, 88] width 276 height 10
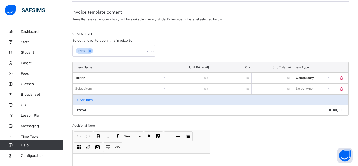
click at [136, 90] on div "Select item" at bounding box center [116, 88] width 86 height 7
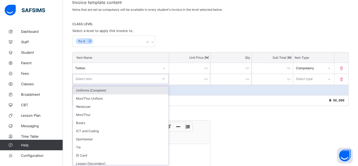
scroll to position [95, 0]
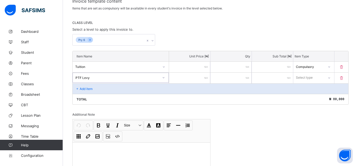
click at [196, 77] on input "number" at bounding box center [189, 78] width 41 height 11
click at [318, 76] on div "Select type" at bounding box center [308, 77] width 31 height 7
click at [308, 96] on div "Optional" at bounding box center [314, 97] width 41 height 8
click at [315, 80] on div "Optional" at bounding box center [309, 77] width 31 height 7
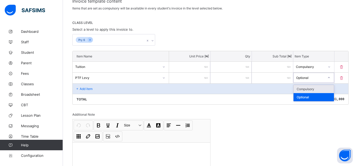
click at [315, 87] on div "Compulsory" at bounding box center [314, 89] width 41 height 8
click at [152, 94] on div "Total ₦ 81,000" at bounding box center [211, 99] width 276 height 10
click at [131, 89] on div "Add item" at bounding box center [211, 88] width 276 height 10
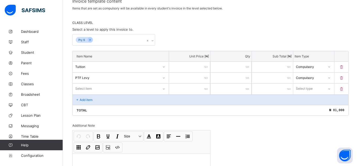
click at [131, 89] on div "Select item" at bounding box center [116, 88] width 86 height 7
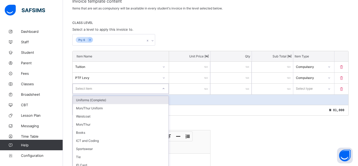
scroll to position [106, 0]
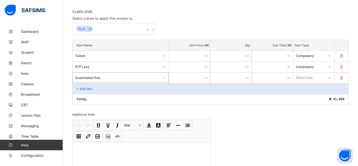
click at [183, 77] on input "number" at bounding box center [189, 78] width 41 height 11
click at [299, 77] on div "Select type" at bounding box center [304, 78] width 17 height 10
click at [300, 89] on div "Compulsory" at bounding box center [314, 89] width 41 height 8
click at [169, 92] on div "Add item" at bounding box center [211, 88] width 276 height 10
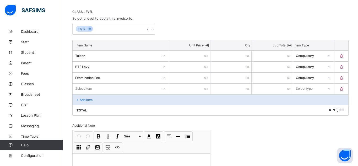
click at [135, 88] on div "Select item" at bounding box center [116, 88] width 86 height 7
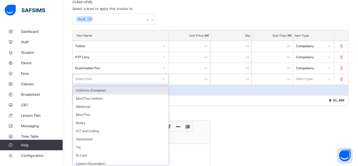
scroll to position [117, 0]
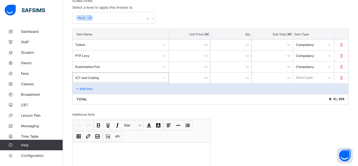
click at [182, 81] on input "number" at bounding box center [189, 78] width 41 height 11
click at [304, 75] on div "Select type" at bounding box center [304, 78] width 17 height 10
click at [301, 88] on div "Compulsory" at bounding box center [314, 89] width 41 height 8
click at [143, 86] on div "Add item" at bounding box center [211, 88] width 276 height 10
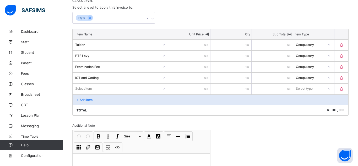
click at [138, 87] on div "Select item" at bounding box center [116, 88] width 86 height 7
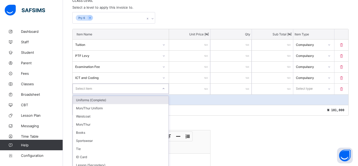
scroll to position [128, 0]
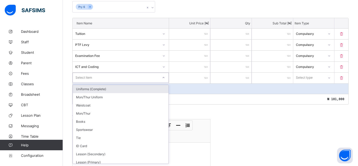
click at [128, 84] on div "Add item" at bounding box center [211, 88] width 276 height 10
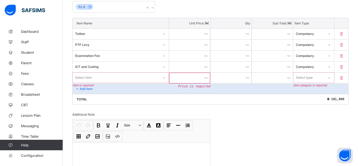
click at [119, 79] on div "Select item" at bounding box center [116, 77] width 86 height 7
click at [188, 78] on input "number" at bounding box center [189, 78] width 41 height 11
click at [304, 80] on div "Select type" at bounding box center [304, 78] width 17 height 10
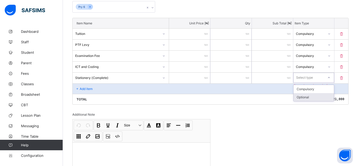
click at [313, 95] on div "Optional" at bounding box center [314, 97] width 41 height 8
click at [140, 85] on div "Add item" at bounding box center [211, 88] width 276 height 10
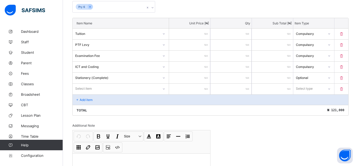
click at [140, 85] on div "Select item" at bounding box center [116, 88] width 86 height 7
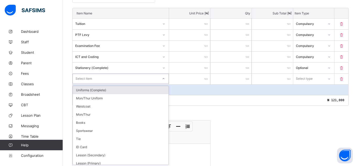
scroll to position [139, 0]
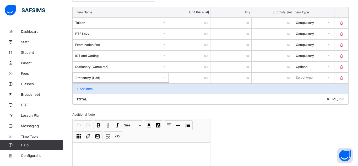
click at [194, 77] on input "number" at bounding box center [189, 78] width 41 height 11
click at [312, 74] on div "Select type" at bounding box center [304, 78] width 17 height 10
click at [317, 95] on div "Optional" at bounding box center [314, 97] width 41 height 8
click at [240, 91] on div "Add item" at bounding box center [211, 88] width 276 height 10
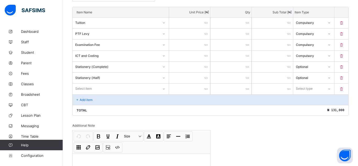
click at [143, 89] on div "Select item" at bounding box center [116, 88] width 86 height 7
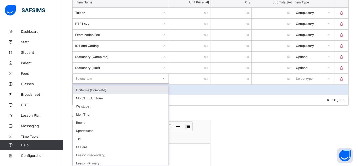
scroll to position [150, 0]
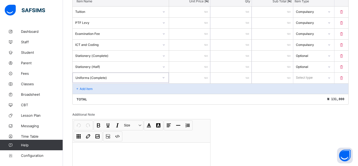
click at [183, 79] on input "number" at bounding box center [189, 78] width 41 height 11
click at [301, 77] on div "Select type" at bounding box center [304, 78] width 17 height 10
click at [305, 94] on div "Optional" at bounding box center [314, 97] width 41 height 8
click at [144, 88] on div "Add item" at bounding box center [211, 88] width 276 height 10
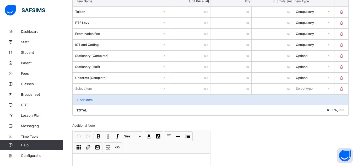
click at [144, 88] on div "Select item" at bounding box center [116, 88] width 86 height 7
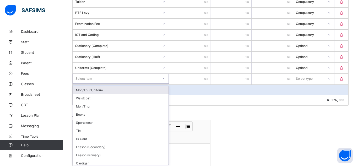
scroll to position [161, 0]
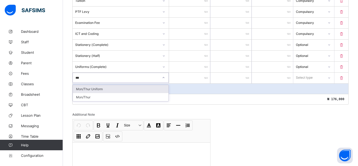
click at [142, 91] on div "Mon/Thur Uniform" at bounding box center [121, 89] width 96 height 8
click at [191, 70] on input "*****" at bounding box center [189, 67] width 41 height 11
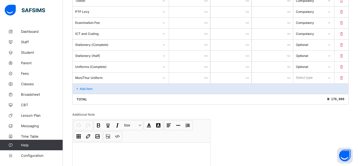
click at [193, 76] on input "number" at bounding box center [189, 78] width 41 height 11
click at [306, 75] on div "Select type" at bounding box center [304, 78] width 17 height 10
click at [307, 96] on div "Optional" at bounding box center [314, 97] width 41 height 8
click at [166, 86] on div "Add item" at bounding box center [211, 88] width 276 height 10
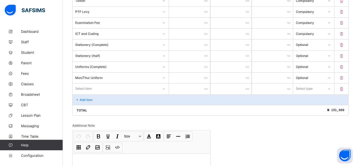
click at [141, 88] on div "Select item" at bounding box center [116, 88] width 86 height 7
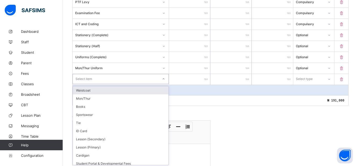
scroll to position [172, 0]
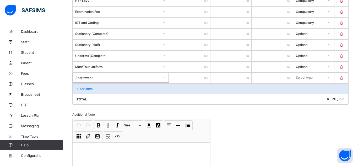
click at [183, 79] on input "number" at bounding box center [189, 78] width 41 height 11
click at [303, 76] on div "Select type" at bounding box center [304, 78] width 17 height 10
click at [301, 96] on div "Optional" at bounding box center [314, 97] width 41 height 8
click at [141, 91] on div "Add item" at bounding box center [211, 88] width 276 height 10
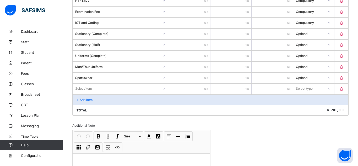
click at [135, 89] on div "Select item" at bounding box center [116, 88] width 86 height 7
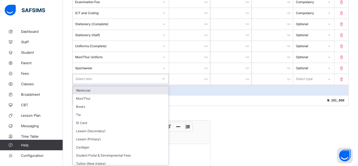
scroll to position [183, 0]
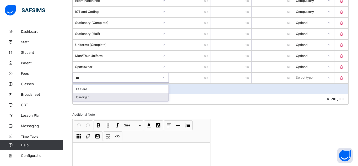
click at [136, 96] on div "Cardigan" at bounding box center [121, 97] width 96 height 8
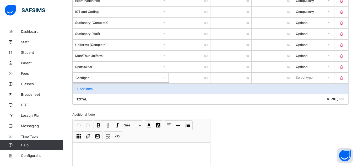
click at [199, 76] on input "number" at bounding box center [189, 78] width 41 height 11
click at [313, 78] on div "Select type" at bounding box center [308, 77] width 31 height 7
click at [310, 97] on div "Optional" at bounding box center [314, 97] width 41 height 8
click at [201, 90] on div "Add item" at bounding box center [211, 88] width 276 height 10
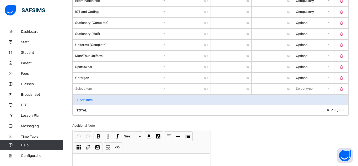
click at [147, 87] on div "Select item" at bounding box center [116, 88] width 86 height 7
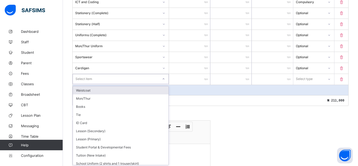
scroll to position [194, 0]
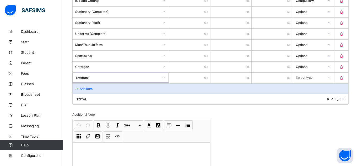
click at [194, 79] on input "number" at bounding box center [189, 78] width 41 height 11
click at [301, 79] on div "Select type" at bounding box center [304, 78] width 17 height 10
click at [301, 94] on div "Optional" at bounding box center [314, 97] width 41 height 8
click at [159, 92] on div "Add item" at bounding box center [211, 88] width 276 height 10
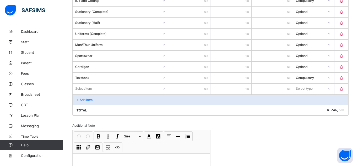
click at [151, 89] on div "Select item" at bounding box center [116, 88] width 86 height 7
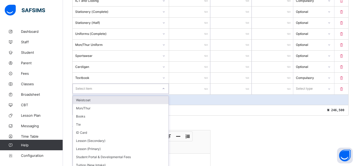
scroll to position [205, 0]
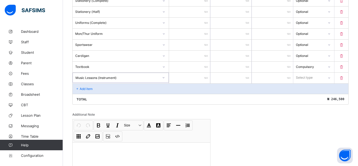
click at [201, 79] on input "number" at bounding box center [189, 78] width 41 height 11
click at [305, 76] on div "Select type" at bounding box center [304, 78] width 17 height 10
click at [307, 94] on div "Optional" at bounding box center [314, 97] width 41 height 8
click at [126, 92] on div "Add item" at bounding box center [211, 88] width 276 height 10
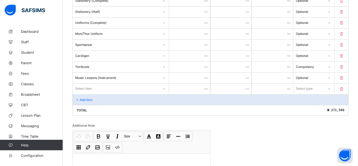
click at [126, 92] on div "Select item" at bounding box center [121, 89] width 97 height 11
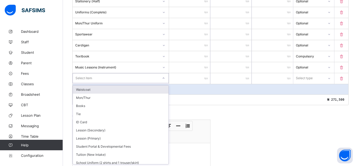
scroll to position [216, 0]
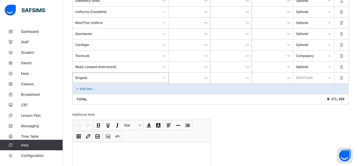
click at [197, 77] on input "number" at bounding box center [189, 78] width 41 height 11
click at [315, 76] on div "Select type" at bounding box center [308, 77] width 31 height 7
click at [308, 95] on div "Optional" at bounding box center [314, 97] width 41 height 8
click at [314, 58] on div "Compulsory" at bounding box center [308, 55] width 31 height 7
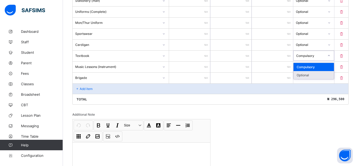
click at [313, 74] on div "Optional" at bounding box center [314, 75] width 41 height 8
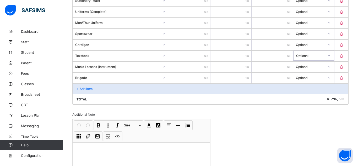
click at [121, 92] on div "Add item" at bounding box center [211, 88] width 276 height 10
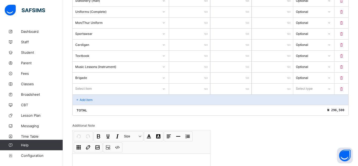
click at [122, 89] on div "Select item" at bounding box center [116, 88] width 86 height 7
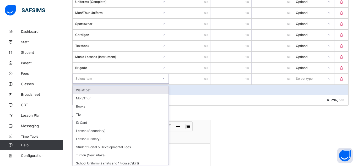
scroll to position [227, 0]
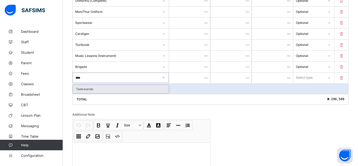
click at [126, 94] on div "Total ₦ 296,500" at bounding box center [211, 99] width 276 height 10
click at [132, 79] on div "Select item" at bounding box center [116, 77] width 86 height 7
click at [148, 92] on div "Taekwando" at bounding box center [121, 89] width 96 height 8
click at [184, 81] on input "number" at bounding box center [189, 78] width 41 height 11
click at [306, 77] on div "Select type" at bounding box center [304, 78] width 17 height 10
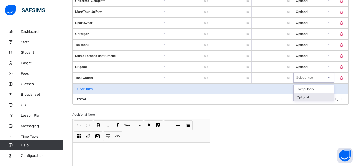
click at [309, 95] on div "Optional" at bounding box center [314, 97] width 41 height 8
click at [208, 88] on div "Add item" at bounding box center [211, 88] width 276 height 10
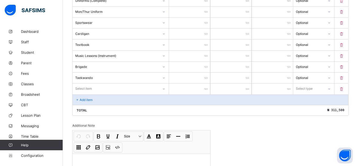
click at [147, 87] on div "Select item" at bounding box center [116, 88] width 86 height 7
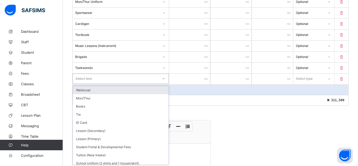
scroll to position [238, 0]
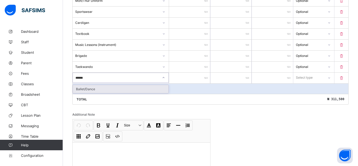
click at [147, 89] on div "Ballet/Dance" at bounding box center [121, 89] width 96 height 8
click at [180, 81] on input "number" at bounding box center [189, 78] width 41 height 11
click at [303, 78] on div "Select type" at bounding box center [304, 78] width 17 height 10
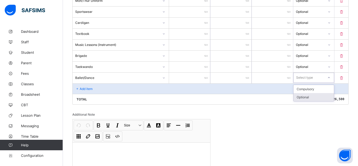
click at [308, 97] on div "Optional" at bounding box center [314, 97] width 41 height 8
click at [315, 132] on div "Invoice template content Items that are set as compulsory will be available in …" at bounding box center [210, 23] width 276 height 337
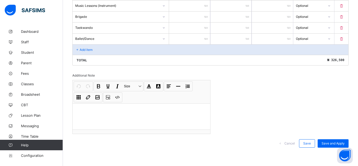
scroll to position [277, 0]
click at [336, 139] on div "Save and Apply" at bounding box center [333, 143] width 31 height 8
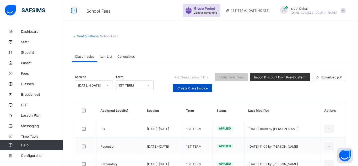
click at [195, 88] on span "Create Class Invoice" at bounding box center [193, 88] width 32 height 4
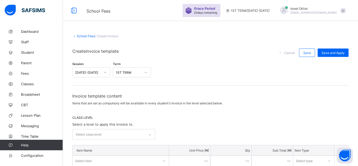
click at [104, 131] on div "Select class level" at bounding box center [109, 134] width 72 height 10
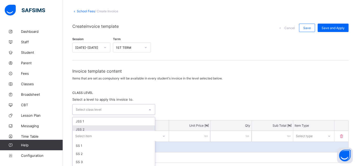
scroll to position [27, 0]
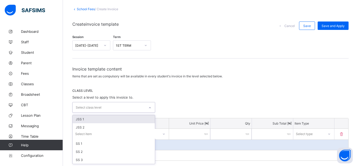
click at [100, 119] on div "JSS 1" at bounding box center [114, 119] width 82 height 8
click at [174, 106] on div "option JSS 1, selected. option JSS 2 focused, 2 of 6. 5 results available. Use …" at bounding box center [210, 108] width 276 height 12
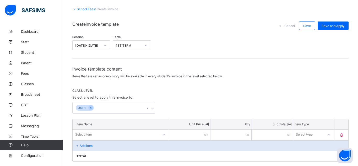
click at [118, 134] on div "Select item" at bounding box center [121, 135] width 96 height 10
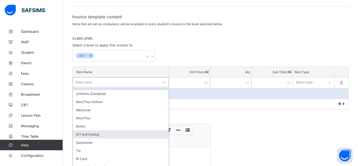
scroll to position [84, 0]
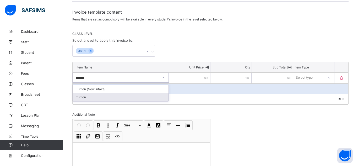
click at [112, 99] on div "Tuition" at bounding box center [121, 97] width 96 height 8
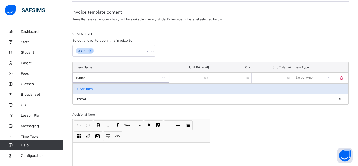
click at [179, 79] on input "number" at bounding box center [189, 78] width 41 height 11
click at [300, 79] on div "Select type" at bounding box center [304, 78] width 17 height 10
click at [301, 87] on div "Compulsory" at bounding box center [314, 89] width 41 height 8
click at [149, 87] on div "Add item" at bounding box center [211, 88] width 276 height 10
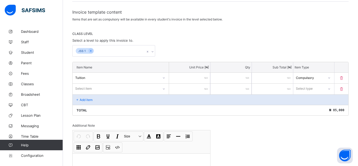
click at [133, 88] on div "Select item" at bounding box center [116, 88] width 86 height 7
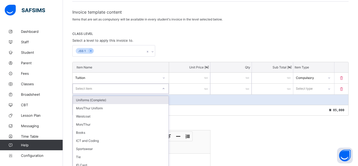
scroll to position [95, 0]
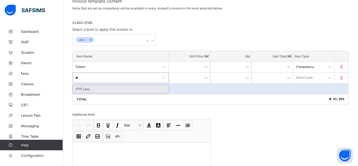
click at [130, 93] on div "PTF Levy" at bounding box center [121, 89] width 96 height 8
click at [182, 79] on input "number" at bounding box center [189, 78] width 41 height 11
click at [300, 74] on div "Select type" at bounding box center [304, 78] width 17 height 10
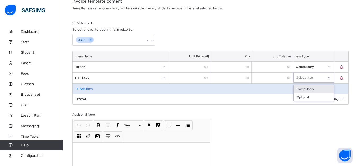
click at [302, 89] on div "Compulsory" at bounding box center [314, 89] width 41 height 8
click at [119, 94] on div "Total ₦ 86,000" at bounding box center [211, 99] width 276 height 10
click at [97, 85] on div "Add item" at bounding box center [211, 88] width 276 height 10
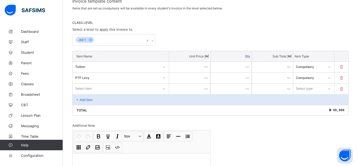
click at [97, 85] on div "Select item" at bounding box center [116, 88] width 86 height 7
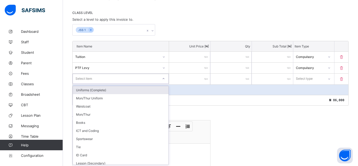
scroll to position [106, 0]
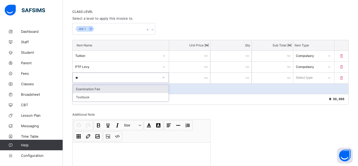
click at [95, 91] on div "Examination Fee" at bounding box center [121, 89] width 96 height 8
click at [195, 78] on input "number" at bounding box center [189, 78] width 41 height 11
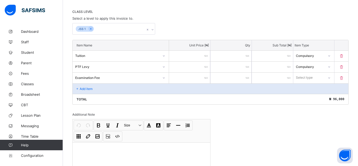
click at [298, 78] on div "Select type" at bounding box center [304, 78] width 17 height 10
click at [299, 89] on div "Compulsory" at bounding box center [314, 89] width 41 height 8
click at [137, 91] on div "Add item" at bounding box center [211, 88] width 276 height 10
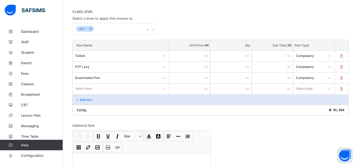
click at [133, 91] on div "Select item" at bounding box center [121, 89] width 96 height 10
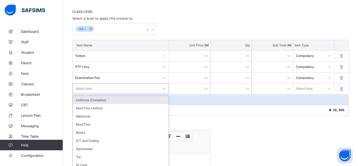
scroll to position [117, 0]
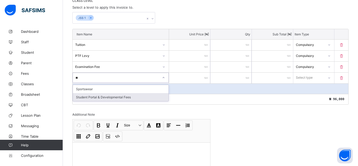
click at [118, 95] on div "Student Portal & Developmental Fees" at bounding box center [121, 97] width 96 height 8
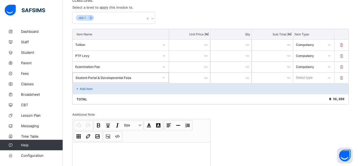
click at [184, 78] on input "number" at bounding box center [189, 78] width 41 height 11
click at [303, 74] on div "Select type" at bounding box center [304, 78] width 17 height 10
click at [303, 89] on div "Compulsory" at bounding box center [314, 89] width 41 height 8
click at [107, 92] on div "Add item" at bounding box center [211, 88] width 276 height 10
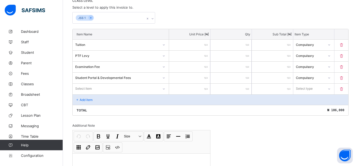
click at [118, 88] on div "Select item" at bounding box center [116, 88] width 86 height 7
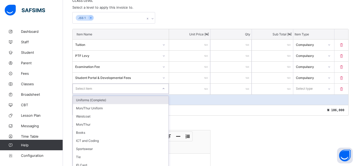
scroll to position [128, 0]
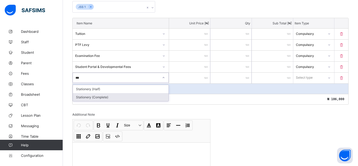
click at [97, 96] on div "Stationery (Complete)" at bounding box center [121, 97] width 96 height 8
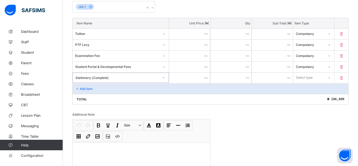
click at [181, 79] on input "number" at bounding box center [189, 78] width 41 height 11
click at [299, 77] on div "Select type" at bounding box center [304, 78] width 17 height 10
click at [303, 99] on div "Optional" at bounding box center [314, 97] width 41 height 8
click at [112, 85] on div "Add item" at bounding box center [211, 88] width 276 height 10
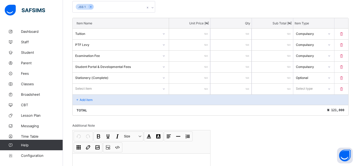
click at [112, 85] on div "Select item" at bounding box center [121, 89] width 96 height 10
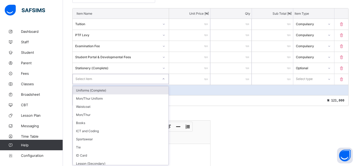
scroll to position [139, 0]
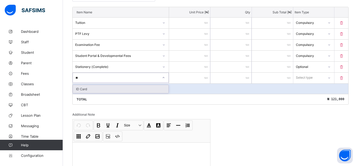
click at [117, 89] on div "ID Card" at bounding box center [121, 89] width 96 height 8
click at [181, 77] on input "number" at bounding box center [189, 78] width 41 height 11
click at [301, 81] on div "Select type" at bounding box center [304, 78] width 17 height 10
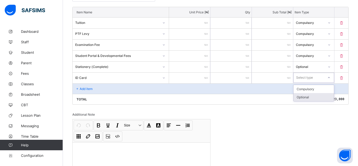
click at [304, 96] on div "Optional" at bounding box center [314, 97] width 41 height 8
click at [174, 92] on div "Add item" at bounding box center [211, 88] width 276 height 10
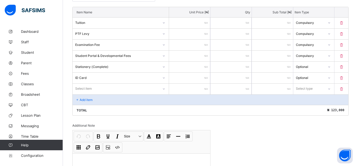
click at [120, 89] on div "Select item" at bounding box center [116, 88] width 86 height 7
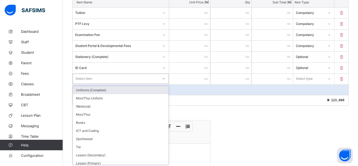
scroll to position [150, 0]
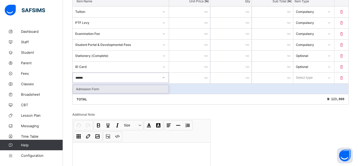
click at [127, 89] on div "Admission Form" at bounding box center [121, 89] width 96 height 8
click at [192, 81] on input "number" at bounding box center [189, 78] width 41 height 11
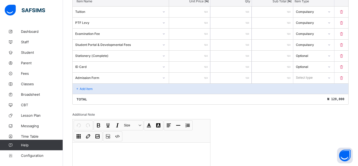
click at [316, 79] on div "Select type" at bounding box center [308, 77] width 31 height 7
click at [313, 94] on div "Optional" at bounding box center [314, 97] width 41 height 8
click at [82, 87] on p "Add item" at bounding box center [86, 89] width 13 height 4
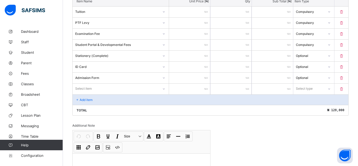
click at [84, 93] on div "Item Name Unit Price [ ₦ ] Qty Sub Total [ ₦ ] Item Type Tuition ***** * ***** …" at bounding box center [210, 56] width 276 height 120
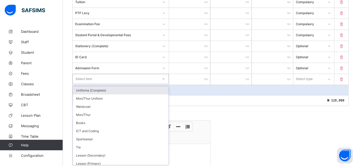
scroll to position [161, 0]
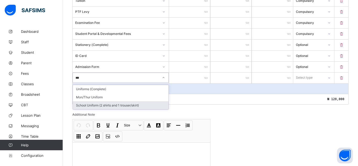
click at [112, 104] on div "School Uniform (2 shirts and 1 trouser/skirt)" at bounding box center [121, 105] width 96 height 8
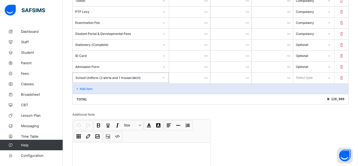
click at [190, 78] on input "number" at bounding box center [189, 78] width 41 height 11
click at [304, 78] on div "Select type" at bounding box center [304, 78] width 17 height 10
click at [304, 94] on div "Optional" at bounding box center [314, 97] width 41 height 8
click at [204, 93] on div "Add item" at bounding box center [211, 88] width 276 height 10
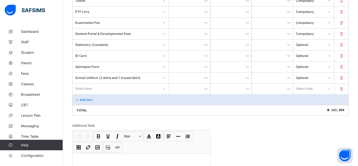
click at [123, 88] on div "Select item" at bounding box center [116, 88] width 86 height 7
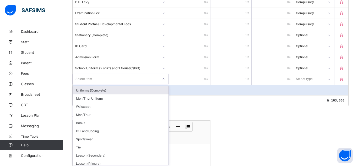
scroll to position [172, 0]
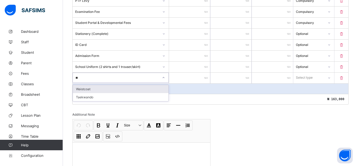
click at [118, 89] on div "Waistcoat" at bounding box center [121, 89] width 96 height 8
click at [183, 77] on input "number" at bounding box center [189, 78] width 41 height 11
click at [308, 74] on div "Select type" at bounding box center [304, 78] width 17 height 10
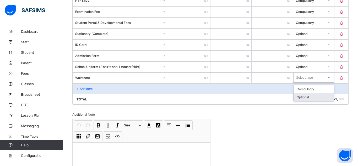
click at [316, 98] on div "Optional" at bounding box center [314, 97] width 41 height 8
click at [125, 90] on div "Add item" at bounding box center [211, 88] width 276 height 10
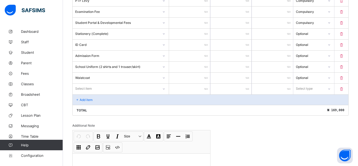
click at [125, 90] on div "Select item" at bounding box center [116, 88] width 86 height 7
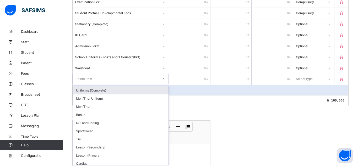
scroll to position [183, 0]
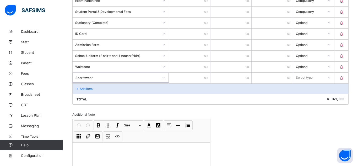
click at [179, 80] on input "number" at bounding box center [189, 78] width 41 height 11
click at [303, 79] on div "Select type" at bounding box center [304, 78] width 17 height 10
click at [315, 97] on div "Optional" at bounding box center [314, 97] width 41 height 8
click at [160, 86] on div "Add item" at bounding box center [211, 88] width 276 height 10
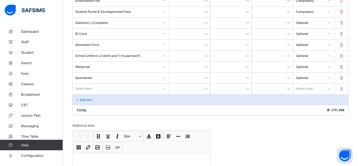
click at [144, 90] on div "Select item" at bounding box center [116, 88] width 86 height 7
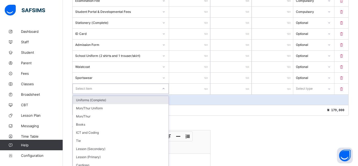
scroll to position [194, 0]
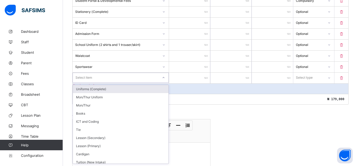
click at [301, 137] on div "Invoice template content Items that are set as compulsory will be available in …" at bounding box center [210, 45] width 276 height 293
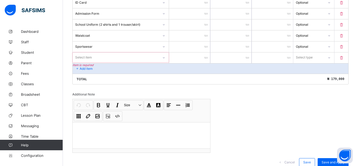
scroll to position [218, 0]
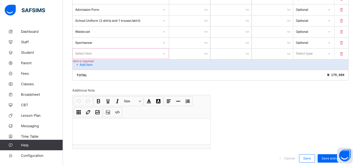
click at [342, 53] on icon at bounding box center [341, 54] width 5 height 4
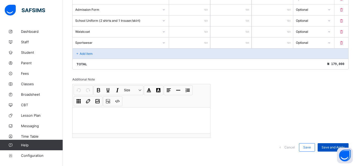
click at [328, 148] on span "Save and Apply" at bounding box center [333, 147] width 23 height 4
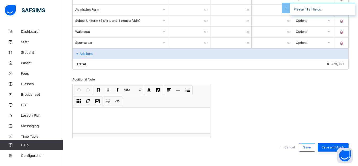
click at [337, 93] on div "Invoice template content Items that are set as compulsory will be available in …" at bounding box center [210, 16] width 276 height 282
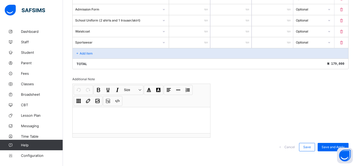
scroll to position [222, 0]
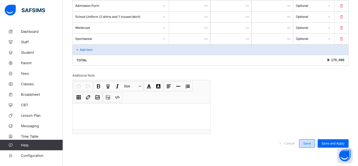
click at [307, 146] on div "Save" at bounding box center [307, 143] width 16 height 8
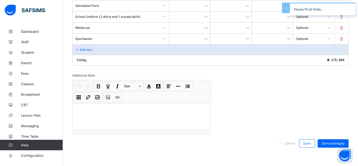
click at [325, 108] on div "Invoice template content Items that are set as compulsory will be available in …" at bounding box center [210, 12] width 276 height 282
click at [322, 41] on div "Optional" at bounding box center [308, 38] width 31 height 7
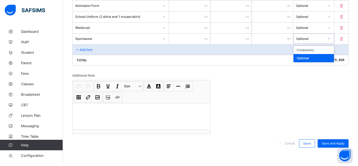
click at [316, 56] on div "Optional" at bounding box center [314, 58] width 41 height 8
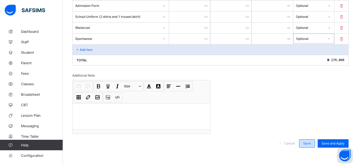
click at [312, 141] on div "Save" at bounding box center [307, 143] width 16 height 8
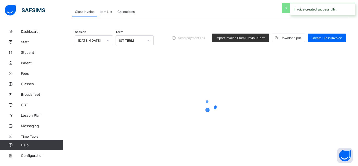
scroll to position [9, 0]
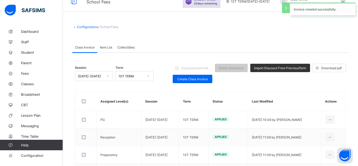
click at [123, 47] on span "Collectibles" at bounding box center [125, 47] width 17 height 4
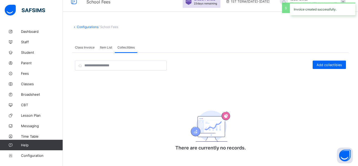
scroll to position [0, 0]
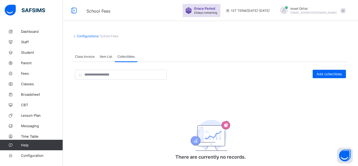
click at [104, 56] on span "Item List" at bounding box center [106, 57] width 12 height 4
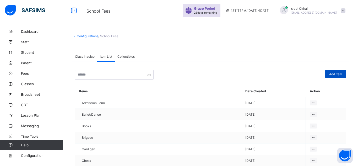
click at [336, 74] on span "Add Item" at bounding box center [335, 74] width 13 height 4
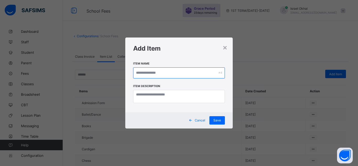
click at [196, 74] on input "text" at bounding box center [179, 72] width 92 height 11
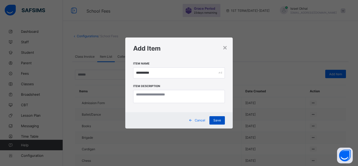
click at [217, 123] on div "Save" at bounding box center [217, 120] width 15 height 8
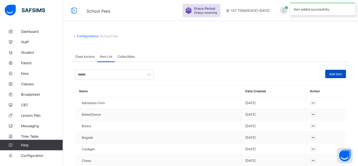
click at [334, 76] on div "Add Item" at bounding box center [335, 74] width 21 height 8
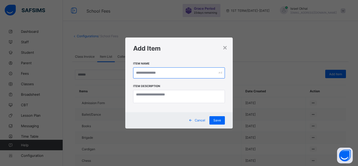
click at [189, 76] on input "text" at bounding box center [179, 72] width 92 height 11
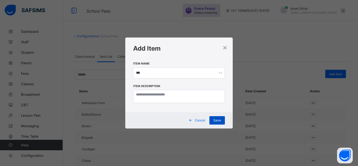
click at [222, 119] on div "Save" at bounding box center [217, 120] width 15 height 8
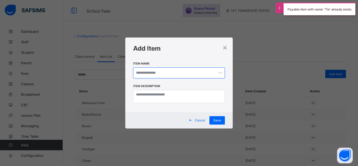
click at [153, 72] on input "text" at bounding box center [179, 72] width 92 height 11
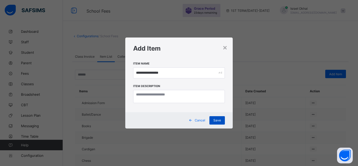
click at [211, 116] on div "Save" at bounding box center [217, 120] width 15 height 8
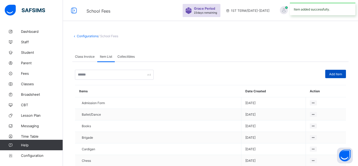
click at [329, 71] on div "Add Item" at bounding box center [335, 74] width 21 height 8
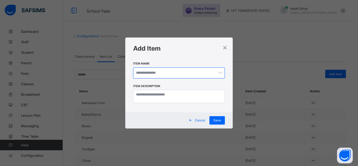
click at [211, 72] on input "text" at bounding box center [179, 72] width 92 height 11
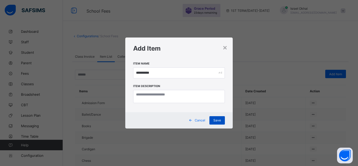
click at [221, 117] on div "Save" at bounding box center [217, 120] width 15 height 8
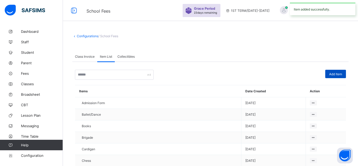
click at [335, 73] on span "Add Item" at bounding box center [335, 74] width 13 height 4
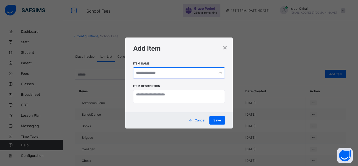
click at [162, 70] on input "text" at bounding box center [179, 72] width 92 height 11
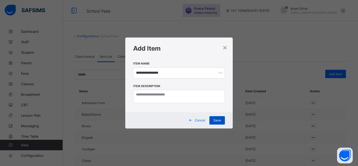
click at [219, 122] on span "Save" at bounding box center [217, 120] width 8 height 4
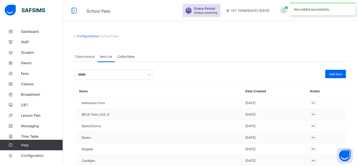
click at [79, 57] on span "Class Invoice" at bounding box center [85, 57] width 20 height 4
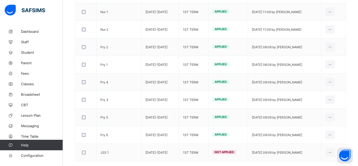
scroll to position [181, 0]
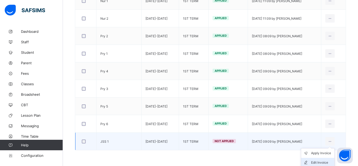
click at [317, 161] on div "Edit Invoice" at bounding box center [321, 162] width 21 height 5
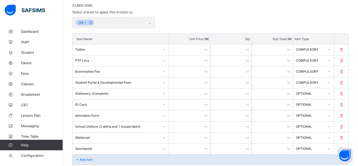
scroll to position [181, 0]
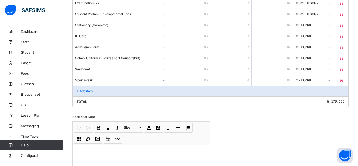
click at [81, 92] on p "Add item" at bounding box center [86, 91] width 13 height 4
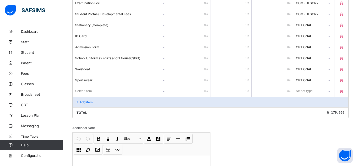
click at [81, 92] on div "Select item" at bounding box center [121, 91] width 96 height 10
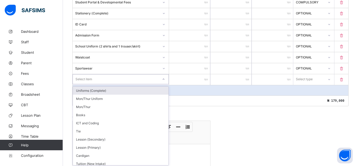
scroll to position [194, 0]
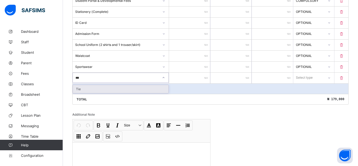
click at [85, 91] on div "Tie" at bounding box center [121, 89] width 96 height 8
click at [181, 76] on input "number" at bounding box center [189, 78] width 41 height 11
click at [305, 79] on div "Select type" at bounding box center [304, 78] width 17 height 10
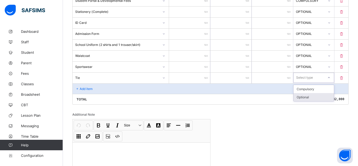
click at [304, 96] on div "Optional" at bounding box center [314, 97] width 41 height 8
click at [104, 88] on div "Add item" at bounding box center [211, 88] width 276 height 10
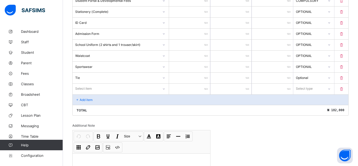
click at [104, 88] on div "Select item" at bounding box center [116, 88] width 86 height 7
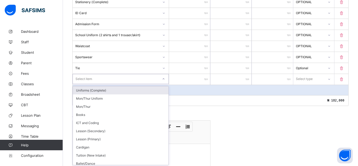
scroll to position [205, 0]
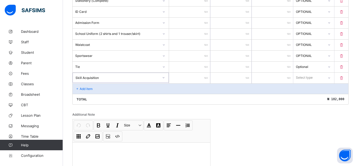
click at [184, 77] on input "number" at bounding box center [189, 78] width 41 height 11
click at [296, 77] on div "Select type" at bounding box center [304, 78] width 17 height 10
click at [300, 96] on div "Optional" at bounding box center [314, 97] width 41 height 8
click at [122, 91] on div "Add item" at bounding box center [211, 88] width 276 height 10
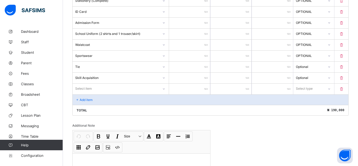
click at [122, 91] on div "Select item" at bounding box center [121, 89] width 96 height 10
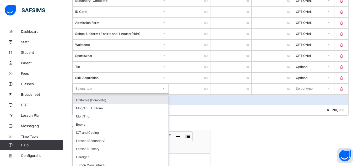
scroll to position [216, 0]
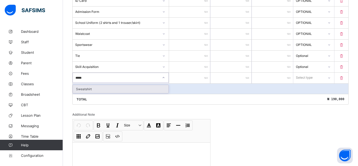
click at [137, 87] on div "Sweatshirt" at bounding box center [121, 89] width 96 height 8
click at [180, 78] on input "number" at bounding box center [189, 78] width 41 height 11
click at [309, 78] on div "Select type" at bounding box center [304, 78] width 17 height 10
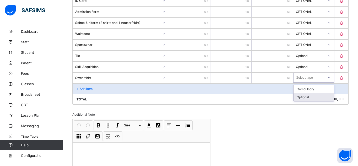
click at [312, 97] on div "Optional" at bounding box center [314, 97] width 41 height 8
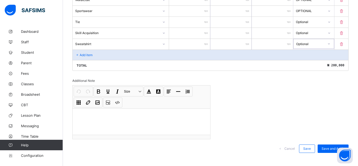
scroll to position [255, 0]
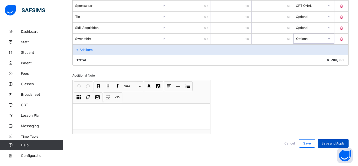
click at [336, 141] on div "Save and Apply" at bounding box center [333, 143] width 31 height 8
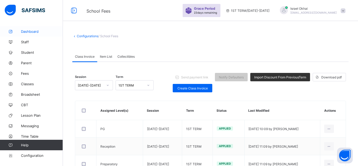
click at [33, 32] on span "Dashboard" at bounding box center [42, 31] width 42 height 4
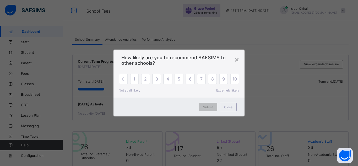
scroll to position [145, 0]
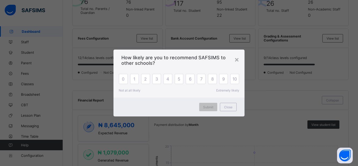
drag, startPoint x: 358, startPoint y: 11, endPoint x: 356, endPoint y: 44, distance: 32.3
click at [238, 60] on div "×" at bounding box center [236, 59] width 5 height 9
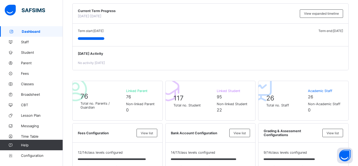
scroll to position [0, 0]
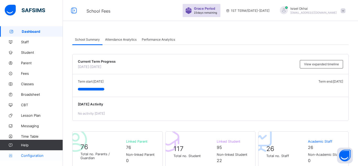
click at [29, 153] on span "Configuration" at bounding box center [42, 155] width 42 height 4
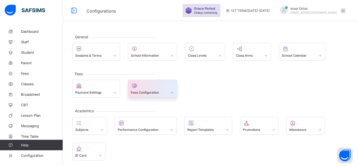
click at [133, 90] on span "Fees Configuration" at bounding box center [145, 92] width 28 height 4
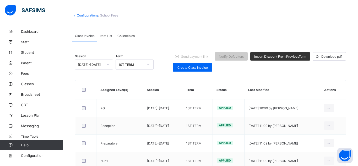
scroll to position [3, 0]
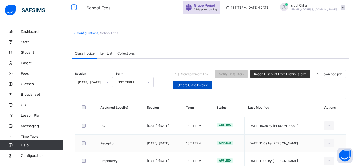
click at [201, 85] on span "Create Class Invoice" at bounding box center [193, 85] width 32 height 4
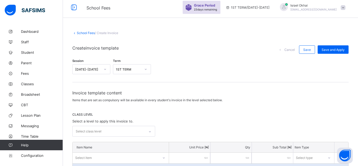
click at [125, 132] on div "Select class level" at bounding box center [109, 131] width 72 height 10
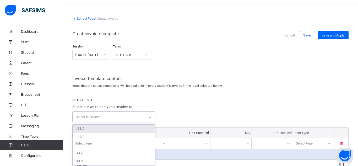
scroll to position [19, 0]
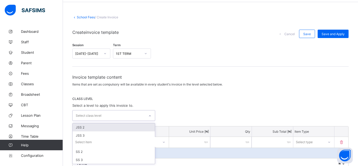
click at [105, 130] on div "JSS 2" at bounding box center [114, 127] width 82 height 8
click at [177, 114] on div "option JSS 2, selected. option JSS 3 focused, 2 of 5. 4 results available. Use …" at bounding box center [210, 116] width 276 height 12
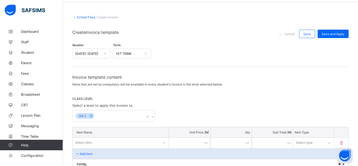
click at [113, 140] on div "Select item" at bounding box center [121, 143] width 96 height 10
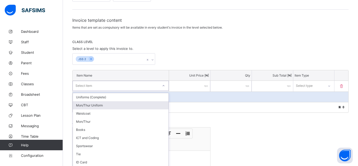
scroll to position [84, 0]
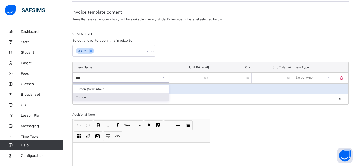
click at [101, 100] on div "Tuition" at bounding box center [121, 97] width 96 height 8
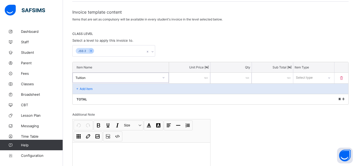
click at [177, 81] on input "number" at bounding box center [189, 78] width 41 height 11
click at [299, 77] on div "Select type" at bounding box center [304, 78] width 17 height 10
click at [302, 94] on div "Optional" at bounding box center [314, 97] width 41 height 8
click at [104, 94] on div "Total ₦ 85,000" at bounding box center [211, 99] width 276 height 10
click at [114, 84] on div "Add item" at bounding box center [211, 88] width 276 height 10
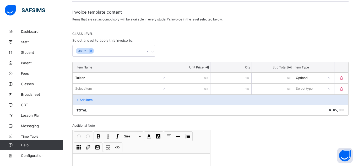
click at [115, 86] on div "Select item" at bounding box center [116, 88] width 86 height 7
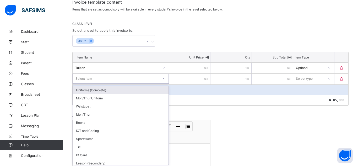
scroll to position [95, 0]
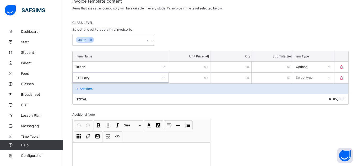
click at [179, 76] on input "number" at bounding box center [189, 78] width 41 height 11
click at [295, 78] on div "Select type" at bounding box center [308, 77] width 31 height 7
click at [301, 95] on div "Optional" at bounding box center [314, 97] width 41 height 8
click at [90, 92] on div "Add item" at bounding box center [211, 88] width 276 height 10
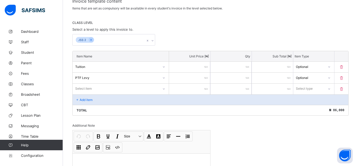
click at [95, 89] on div "Select item" at bounding box center [116, 88] width 86 height 7
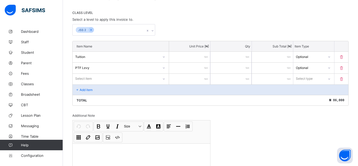
scroll to position [106, 0]
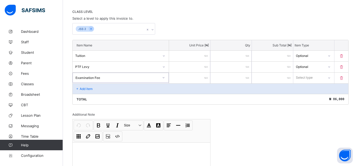
click at [189, 75] on input "number" at bounding box center [189, 78] width 41 height 11
click at [319, 79] on div "Select type" at bounding box center [308, 77] width 31 height 7
click at [312, 95] on div "Optional" at bounding box center [314, 97] width 41 height 8
click at [183, 87] on div "Add item" at bounding box center [211, 88] width 276 height 10
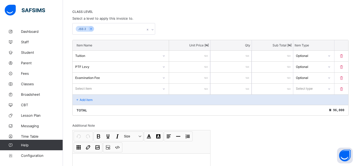
click at [137, 87] on div "Select item" at bounding box center [116, 88] width 86 height 7
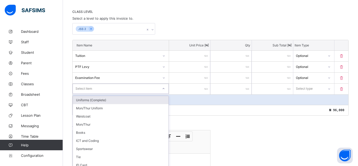
scroll to position [117, 0]
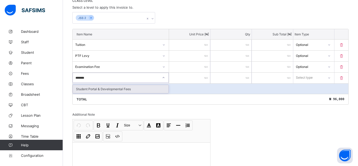
click at [140, 93] on div "Add item" at bounding box center [211, 88] width 276 height 10
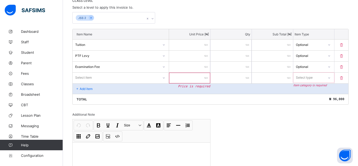
click at [125, 74] on div "Select item" at bounding box center [116, 77] width 86 height 7
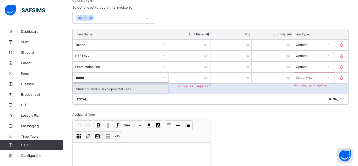
click at [128, 91] on div "Student Portal & Developmental Fees" at bounding box center [121, 89] width 96 height 8
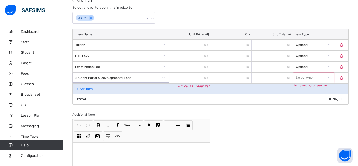
click at [177, 77] on input "number" at bounding box center [189, 78] width 41 height 11
click at [314, 77] on div "Select type" at bounding box center [308, 77] width 31 height 7
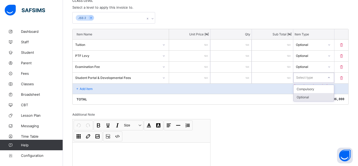
click at [304, 94] on div "Optional" at bounding box center [314, 97] width 41 height 8
click at [228, 93] on div "Add item" at bounding box center [211, 88] width 276 height 10
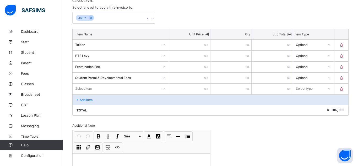
click at [122, 85] on div "Select item" at bounding box center [116, 88] width 86 height 7
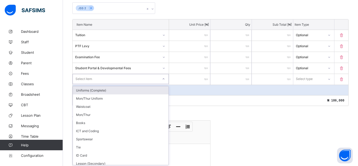
scroll to position [128, 0]
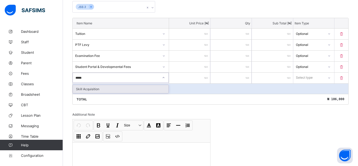
click at [120, 93] on div "Skill Acquisition" at bounding box center [121, 89] width 96 height 8
click at [185, 82] on input "number" at bounding box center [189, 78] width 41 height 11
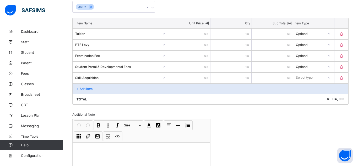
click at [308, 78] on div "Select type" at bounding box center [304, 78] width 17 height 10
click at [303, 95] on div "Optional" at bounding box center [314, 97] width 41 height 8
click at [323, 37] on div "Optional" at bounding box center [308, 33] width 31 height 7
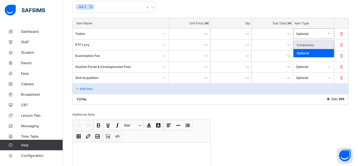
click at [317, 43] on div "Compulsory" at bounding box center [314, 45] width 41 height 8
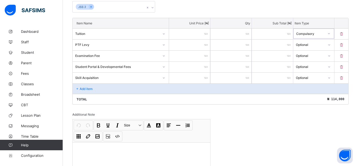
click at [317, 43] on div "Optional" at bounding box center [310, 44] width 29 height 4
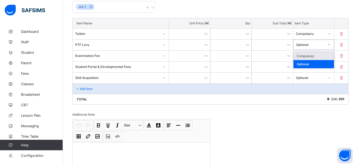
click at [315, 53] on div "Compulsory" at bounding box center [314, 56] width 41 height 8
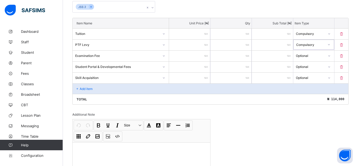
click at [315, 53] on div "Optional" at bounding box center [310, 55] width 29 height 4
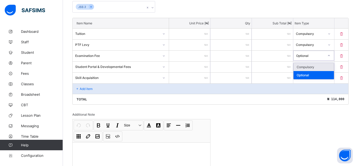
click at [315, 66] on div "Compulsory" at bounding box center [314, 67] width 41 height 8
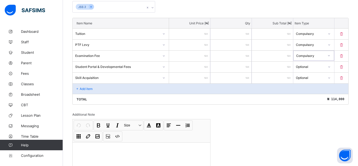
click at [315, 66] on div "Optional" at bounding box center [310, 67] width 29 height 4
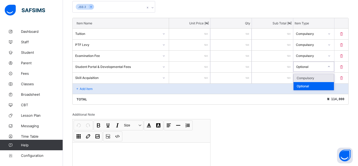
click at [315, 66] on div "Optional" at bounding box center [310, 67] width 29 height 4
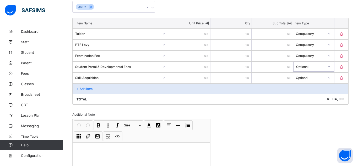
click at [315, 66] on div "Optional" at bounding box center [310, 67] width 29 height 4
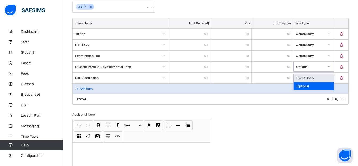
click at [309, 77] on div "Compulsory" at bounding box center [314, 78] width 41 height 8
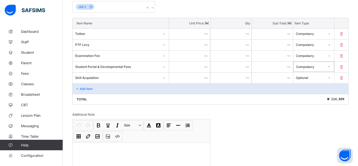
click at [108, 86] on div "Add item" at bounding box center [211, 88] width 276 height 10
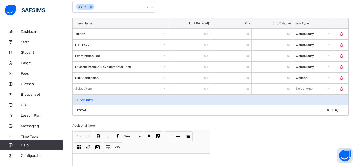
click at [108, 86] on div "Select item" at bounding box center [116, 88] width 86 height 7
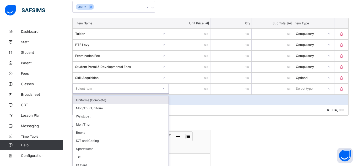
scroll to position [139, 0]
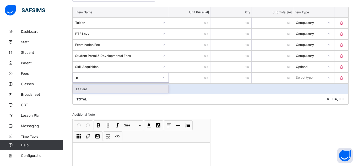
click at [102, 92] on div "ID Card" at bounding box center [121, 89] width 96 height 8
click at [180, 76] on input "number" at bounding box center [189, 78] width 41 height 11
click at [313, 75] on div "Select type" at bounding box center [308, 77] width 31 height 7
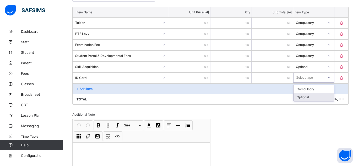
click at [308, 95] on div "Optional" at bounding box center [314, 97] width 41 height 8
click at [147, 93] on div "Add item" at bounding box center [211, 88] width 276 height 10
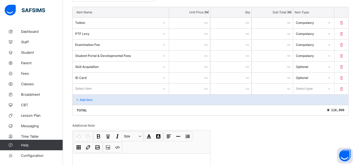
click at [142, 92] on div "Select item" at bounding box center [121, 89] width 96 height 10
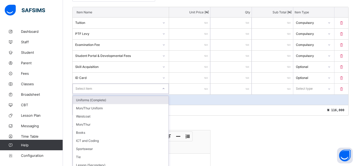
scroll to position [150, 0]
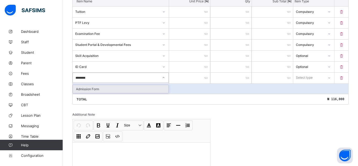
click at [128, 92] on div "Admission Form" at bounding box center [121, 89] width 96 height 8
click at [180, 80] on input "number" at bounding box center [189, 78] width 41 height 11
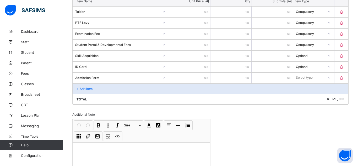
click at [302, 76] on div "Select type" at bounding box center [304, 78] width 17 height 10
click at [303, 95] on div "Optional" at bounding box center [314, 97] width 41 height 8
click at [171, 86] on div "Add item" at bounding box center [211, 88] width 276 height 10
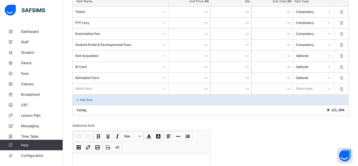
click at [119, 89] on div "Select item" at bounding box center [116, 88] width 86 height 7
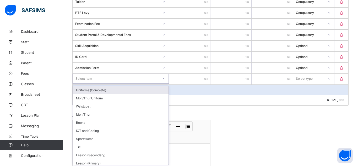
scroll to position [161, 0]
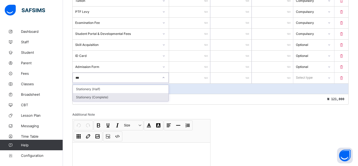
click at [107, 96] on div "Stationery (Complete)" at bounding box center [121, 97] width 96 height 8
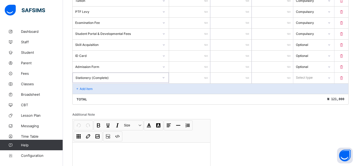
click at [186, 75] on input "number" at bounding box center [189, 78] width 41 height 11
click at [303, 74] on div "Select type" at bounding box center [304, 78] width 17 height 10
click at [304, 95] on div "Optional" at bounding box center [314, 97] width 41 height 8
click at [281, 91] on div "Add item" at bounding box center [211, 88] width 276 height 10
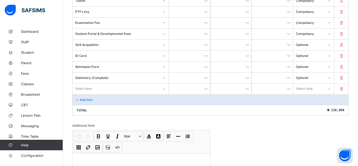
click at [143, 90] on div "Select item" at bounding box center [121, 89] width 96 height 10
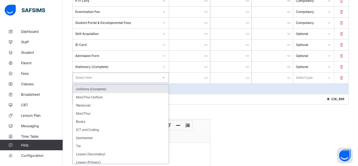
scroll to position [133, 0]
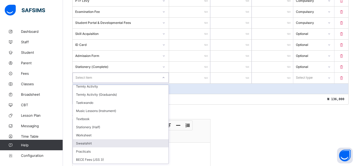
click at [313, 113] on div "Invoice template content Items that are set as compulsory will be available in …" at bounding box center [210, 56] width 276 height 271
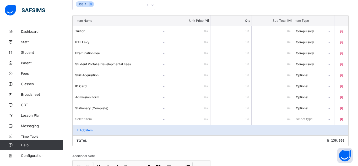
scroll to position [130, 0]
click at [143, 118] on div "Item Name Unit Price [ ₦ ] Qty Sub Total [ ₦ ] Item Type Tuition ***** * ***** …" at bounding box center [210, 81] width 276 height 131
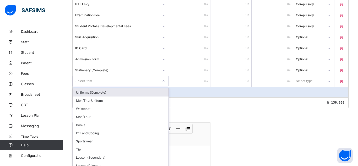
scroll to position [172, 0]
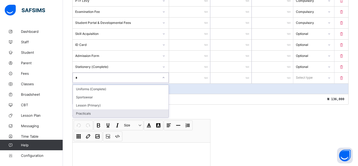
click at [130, 111] on div "Practicals" at bounding box center [121, 113] width 96 height 8
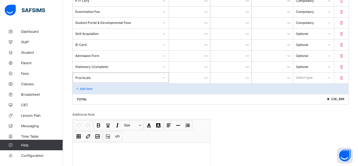
click at [186, 77] on input "number" at bounding box center [189, 78] width 41 height 11
click at [310, 82] on div "Select type" at bounding box center [313, 78] width 41 height 10
click at [307, 96] on div "Optional" at bounding box center [314, 97] width 41 height 8
click at [286, 89] on div "Add item" at bounding box center [211, 88] width 276 height 10
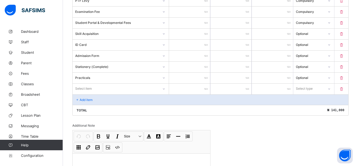
click at [121, 89] on div "Select item" at bounding box center [116, 88] width 86 height 7
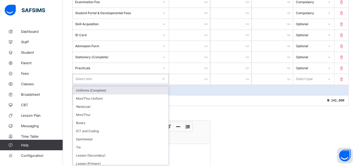
scroll to position [183, 0]
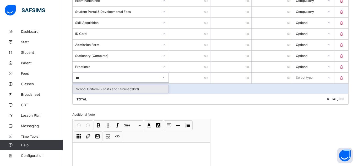
click at [116, 90] on div "School Uniform (2 shirts and 1 trouser/skirt)" at bounding box center [121, 89] width 96 height 8
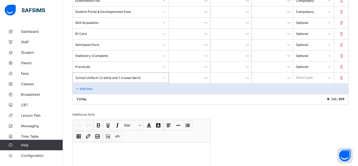
click at [184, 78] on input "number" at bounding box center [189, 78] width 41 height 11
click at [308, 77] on div "Select type" at bounding box center [304, 78] width 17 height 10
click at [307, 95] on div "Optional" at bounding box center [314, 97] width 41 height 8
click at [210, 89] on div "Add item" at bounding box center [211, 88] width 276 height 10
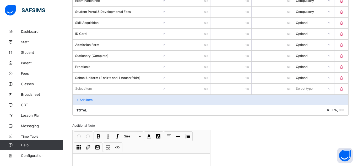
click at [146, 90] on div "Select item" at bounding box center [116, 88] width 86 height 7
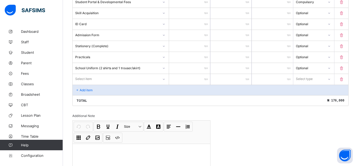
scroll to position [194, 0]
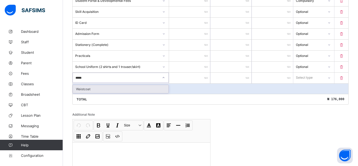
click at [156, 89] on div "Waistcoat" at bounding box center [121, 89] width 96 height 8
click at [185, 76] on input "number" at bounding box center [189, 78] width 41 height 11
click at [301, 78] on div "Select type" at bounding box center [304, 78] width 17 height 10
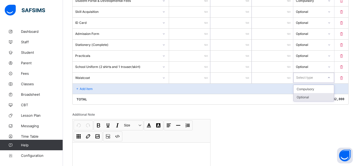
click at [301, 96] on div "Optional" at bounding box center [314, 97] width 41 height 8
click at [255, 90] on div "Add item" at bounding box center [211, 88] width 276 height 10
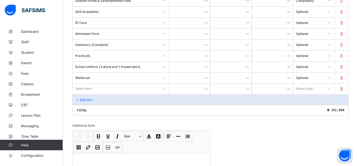
click at [125, 88] on div "Select item" at bounding box center [116, 88] width 86 height 7
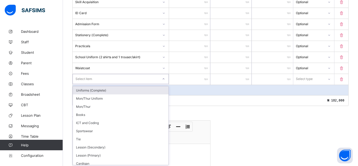
scroll to position [205, 0]
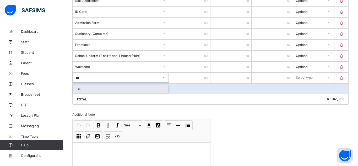
click at [148, 86] on div "Tie" at bounding box center [121, 89] width 96 height 8
click at [186, 80] on input "number" at bounding box center [189, 78] width 41 height 11
click at [306, 79] on div "Select type" at bounding box center [304, 78] width 17 height 10
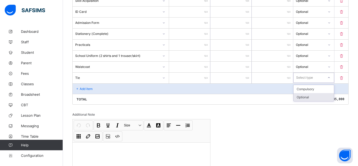
click at [307, 95] on div "Optional" at bounding box center [314, 97] width 41 height 8
click at [152, 91] on div "Add item" at bounding box center [211, 88] width 276 height 10
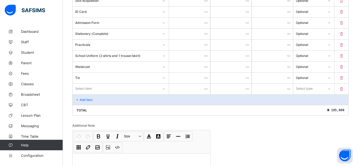
click at [152, 91] on div "Select item" at bounding box center [121, 89] width 96 height 10
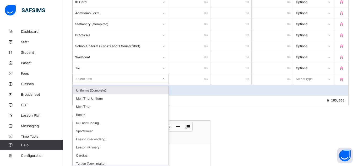
scroll to position [216, 0]
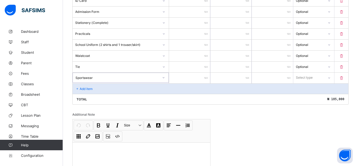
click at [178, 79] on input "number" at bounding box center [189, 78] width 41 height 11
click at [303, 74] on div "Select type" at bounding box center [304, 78] width 17 height 10
click at [305, 95] on div "Optional" at bounding box center [314, 97] width 41 height 8
click at [283, 92] on div "Add item" at bounding box center [211, 88] width 276 height 10
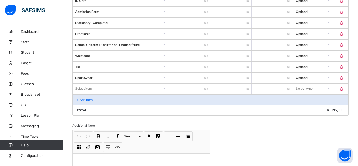
click at [130, 90] on div "Select item" at bounding box center [116, 88] width 86 height 7
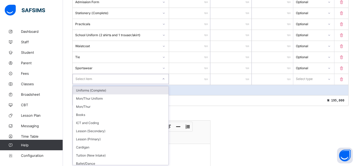
scroll to position [227, 0]
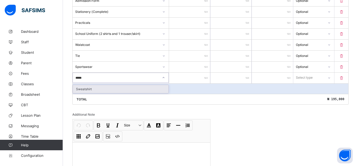
click at [142, 94] on div "Total ₦ 195,000" at bounding box center [211, 99] width 276 height 10
click at [150, 81] on div "Select item" at bounding box center [121, 78] width 96 height 10
click at [158, 88] on div "Sweatshirt" at bounding box center [121, 89] width 96 height 8
click at [183, 80] on input "number" at bounding box center [189, 78] width 41 height 11
click at [303, 77] on div "Select type" at bounding box center [304, 78] width 17 height 10
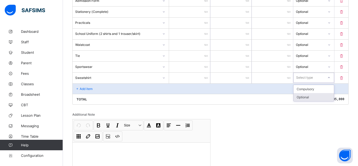
click at [302, 95] on div "Optional" at bounding box center [314, 97] width 41 height 8
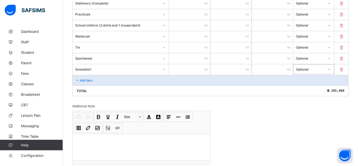
scroll to position [266, 0]
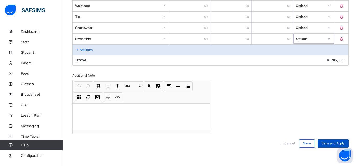
click at [334, 141] on div "Save and Apply" at bounding box center [333, 143] width 31 height 8
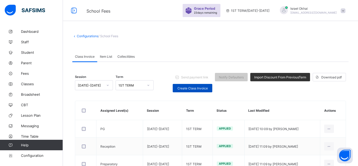
click at [185, 90] on span "Create Class Invoice" at bounding box center [193, 88] width 32 height 4
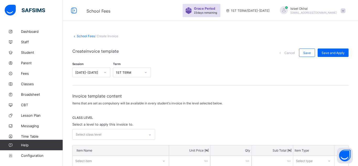
click at [135, 132] on div "Select class level" at bounding box center [109, 134] width 72 height 10
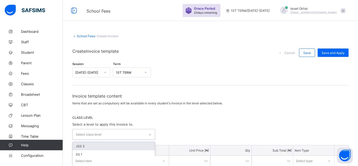
click at [99, 147] on div "JSS 3" at bounding box center [114, 146] width 82 height 8
click at [190, 120] on div "CLASS LEVEL Select a level to apply this invoice to. option JSS 3, selected. op…" at bounding box center [210, 128] width 276 height 25
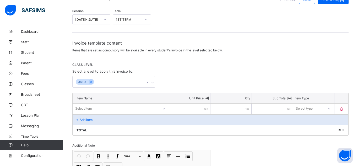
scroll to position [53, 0]
click at [93, 110] on div "Select item" at bounding box center [121, 108] width 96 height 10
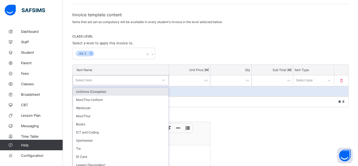
scroll to position [84, 0]
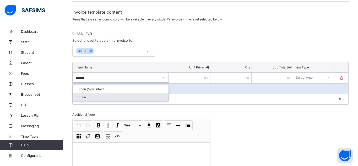
click at [85, 100] on div "Tuition" at bounding box center [121, 97] width 96 height 8
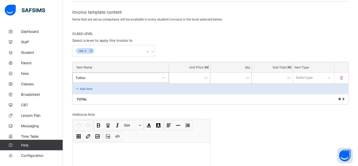
click at [180, 76] on input "number" at bounding box center [189, 78] width 41 height 11
click at [307, 81] on div "Select type" at bounding box center [313, 78] width 41 height 10
click at [307, 88] on div "Compulsory" at bounding box center [314, 89] width 41 height 8
click at [122, 86] on div "Add item" at bounding box center [211, 88] width 276 height 10
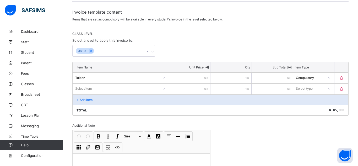
click at [122, 86] on div "Select item" at bounding box center [116, 88] width 86 height 7
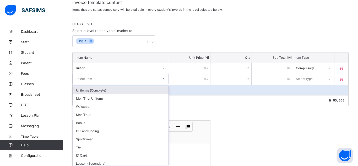
scroll to position [95, 0]
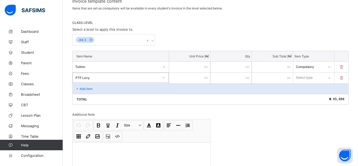
click at [201, 81] on input "number" at bounding box center [189, 78] width 41 height 11
click at [305, 76] on div "Select type" at bounding box center [304, 78] width 17 height 10
click at [304, 88] on div "Compulsory" at bounding box center [314, 89] width 41 height 8
click at [100, 85] on div "Add item" at bounding box center [211, 88] width 276 height 10
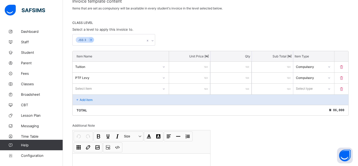
click at [100, 85] on div "Select item" at bounding box center [116, 88] width 86 height 7
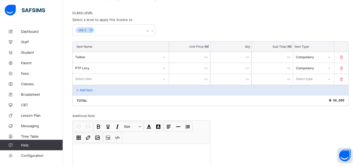
scroll to position [106, 0]
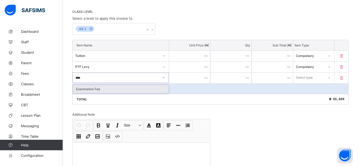
click at [131, 88] on div "Examination Fee" at bounding box center [121, 89] width 96 height 8
click at [186, 77] on input "number" at bounding box center [189, 78] width 41 height 11
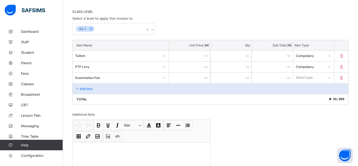
click at [302, 77] on div "Select type" at bounding box center [304, 78] width 17 height 10
click at [301, 87] on div "Compulsory" at bounding box center [314, 89] width 41 height 8
click at [128, 85] on div "Add item" at bounding box center [211, 88] width 276 height 10
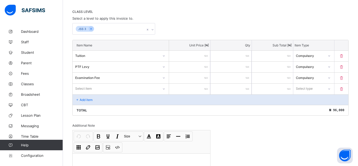
click at [128, 85] on div "Select item" at bounding box center [116, 88] width 86 height 7
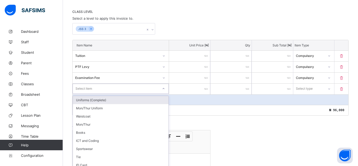
scroll to position [117, 0]
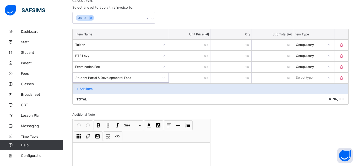
click at [185, 77] on input "number" at bounding box center [189, 78] width 41 height 11
click at [298, 76] on div "Select type" at bounding box center [304, 78] width 17 height 10
click at [298, 88] on div "Compulsory" at bounding box center [314, 89] width 41 height 8
click at [116, 84] on div "Add item" at bounding box center [211, 88] width 276 height 10
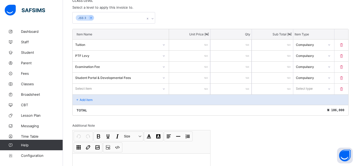
click at [116, 84] on div "Select item" at bounding box center [121, 89] width 96 height 10
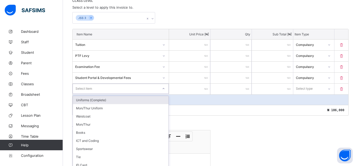
scroll to position [128, 0]
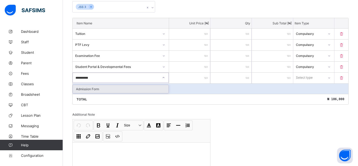
click at [111, 93] on div "Add item" at bounding box center [211, 88] width 276 height 10
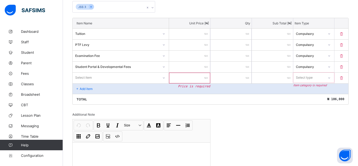
click at [128, 74] on div "Select item" at bounding box center [116, 77] width 86 height 7
click at [179, 77] on input "number" at bounding box center [189, 78] width 41 height 11
click at [312, 80] on div "Select type" at bounding box center [304, 78] width 17 height 10
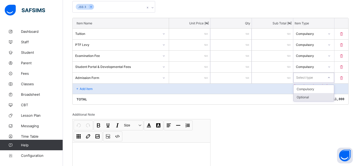
click at [308, 93] on div "Optional" at bounding box center [314, 97] width 41 height 8
click at [191, 88] on div "Add item" at bounding box center [211, 88] width 276 height 10
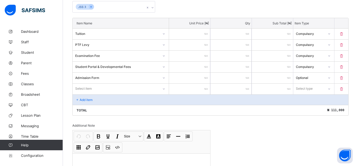
click at [100, 86] on div "Select item" at bounding box center [116, 88] width 86 height 7
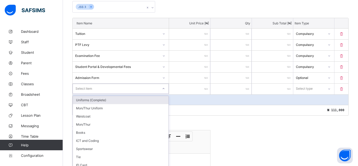
scroll to position [139, 0]
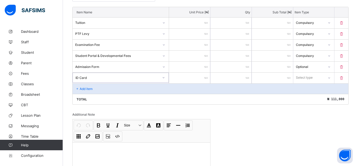
click at [178, 79] on input "number" at bounding box center [189, 78] width 41 height 11
click at [304, 78] on div "Select type" at bounding box center [304, 78] width 17 height 10
click at [300, 95] on div "Optional" at bounding box center [314, 97] width 41 height 8
click at [169, 87] on div "Add item" at bounding box center [211, 88] width 276 height 10
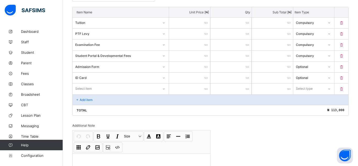
click at [143, 87] on div "Select item" at bounding box center [116, 88] width 86 height 7
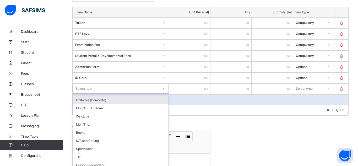
scroll to position [150, 0]
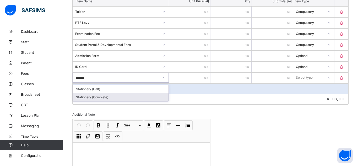
click at [127, 96] on div "Stationery (Complete)" at bounding box center [121, 97] width 96 height 8
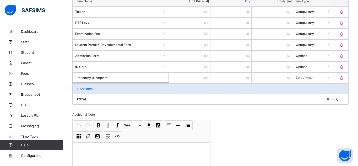
click at [178, 80] on input "number" at bounding box center [189, 78] width 41 height 11
click at [318, 76] on div "Select type" at bounding box center [308, 77] width 31 height 7
click at [308, 96] on div "Optional" at bounding box center [314, 97] width 41 height 8
click at [218, 90] on div "Add item" at bounding box center [211, 88] width 276 height 10
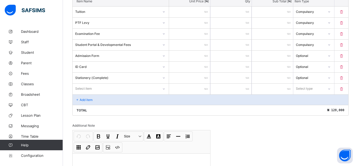
click at [122, 88] on div "Select item" at bounding box center [116, 88] width 86 height 7
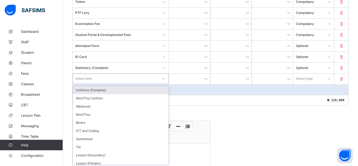
scroll to position [161, 0]
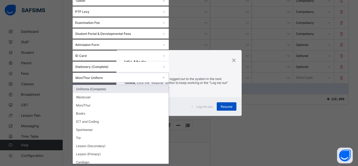
click at [229, 108] on span "Resume" at bounding box center [227, 107] width 12 height 4
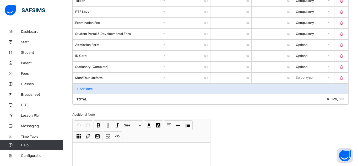
click at [186, 79] on input "number" at bounding box center [189, 78] width 41 height 11
click at [118, 75] on div "Mon/Thur Uniform" at bounding box center [116, 77] width 86 height 7
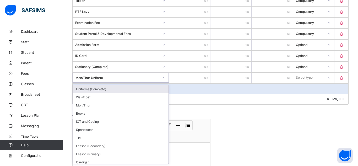
click at [233, 118] on div "Invoice template content Items that are set as compulsory will be available in …" at bounding box center [210, 62] width 276 height 260
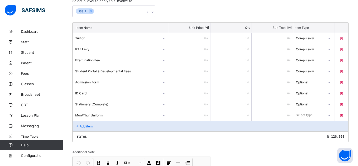
scroll to position [119, 0]
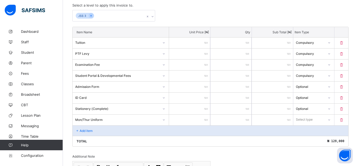
click at [113, 120] on div "Mon/Thur Uniform" at bounding box center [121, 120] width 96 height 10
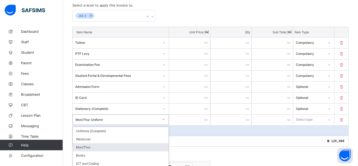
scroll to position [161, 0]
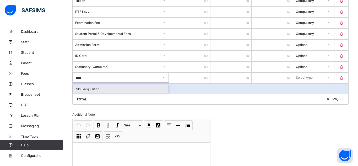
click at [92, 88] on div "Skill Acquisition" at bounding box center [121, 89] width 96 height 8
click at [176, 77] on input "number" at bounding box center [189, 78] width 41 height 11
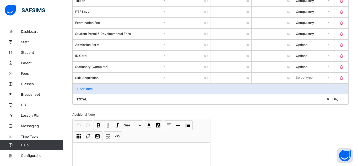
click at [299, 80] on div "Select type" at bounding box center [304, 78] width 17 height 10
click at [299, 97] on div "Optional" at bounding box center [314, 97] width 41 height 8
click at [137, 85] on div "Add item" at bounding box center [211, 88] width 276 height 10
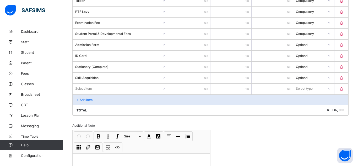
click at [137, 85] on div "Select item" at bounding box center [116, 88] width 86 height 7
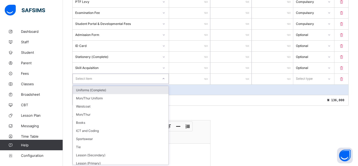
scroll to position [172, 0]
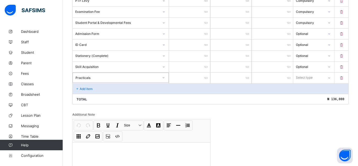
click at [194, 79] on input "number" at bounding box center [189, 78] width 41 height 11
click at [304, 78] on div "Select type" at bounding box center [304, 78] width 17 height 10
click at [303, 95] on div "Optional" at bounding box center [314, 97] width 41 height 8
click at [121, 83] on div "Practicals" at bounding box center [121, 78] width 97 height 11
click at [121, 85] on div "Add item" at bounding box center [211, 88] width 276 height 10
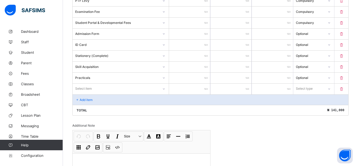
click at [121, 85] on div "Select item" at bounding box center [116, 88] width 86 height 7
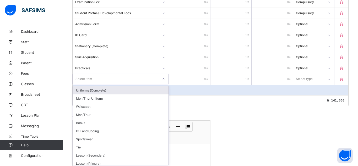
scroll to position [183, 0]
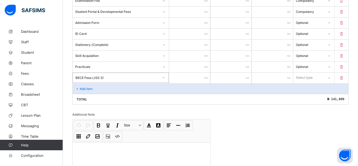
click at [184, 83] on input "number" at bounding box center [189, 78] width 41 height 11
click at [159, 86] on div "Add item" at bounding box center [211, 88] width 276 height 10
click at [91, 87] on p "Add item" at bounding box center [86, 89] width 13 height 4
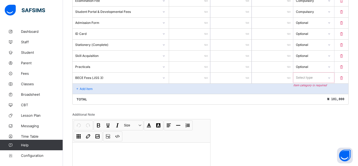
click at [91, 87] on p "Add item" at bounding box center [86, 89] width 13 height 4
click at [78, 87] on icon at bounding box center [77, 89] width 4 height 4
click at [303, 76] on div "Select type" at bounding box center [304, 78] width 17 height 10
click at [303, 95] on div "Optional" at bounding box center [314, 97] width 41 height 8
click at [258, 93] on div "Add item" at bounding box center [211, 88] width 276 height 10
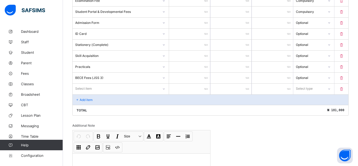
click at [258, 93] on input "number" at bounding box center [272, 89] width 41 height 11
click at [150, 91] on div "Select item" at bounding box center [121, 89] width 96 height 10
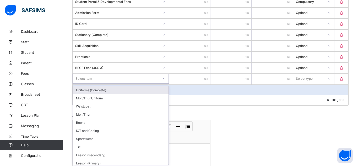
scroll to position [194, 0]
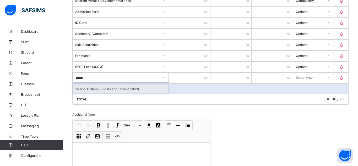
click at [138, 87] on div "School Uniform (2 shirts and 1 trouser/skirt)" at bounding box center [121, 89] width 96 height 8
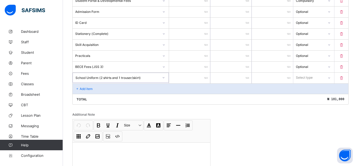
click at [195, 78] on input "number" at bounding box center [189, 78] width 41 height 11
click at [310, 78] on div "Select type" at bounding box center [304, 78] width 17 height 10
click at [303, 94] on div "Optional" at bounding box center [314, 97] width 41 height 8
click at [197, 93] on div "Add item" at bounding box center [211, 88] width 276 height 10
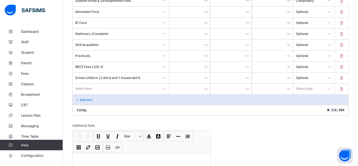
click at [152, 89] on div "Select item" at bounding box center [116, 88] width 86 height 7
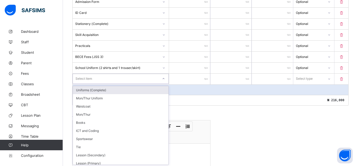
scroll to position [205, 0]
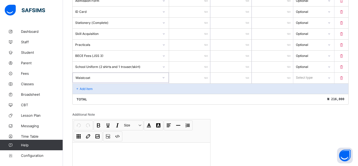
click at [201, 76] on input "number" at bounding box center [189, 78] width 41 height 11
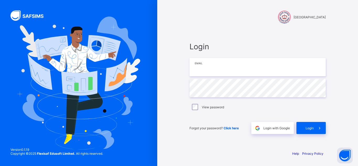
click at [298, 75] on input "email" at bounding box center [258, 67] width 136 height 18
